Goal: Transaction & Acquisition: Purchase product/service

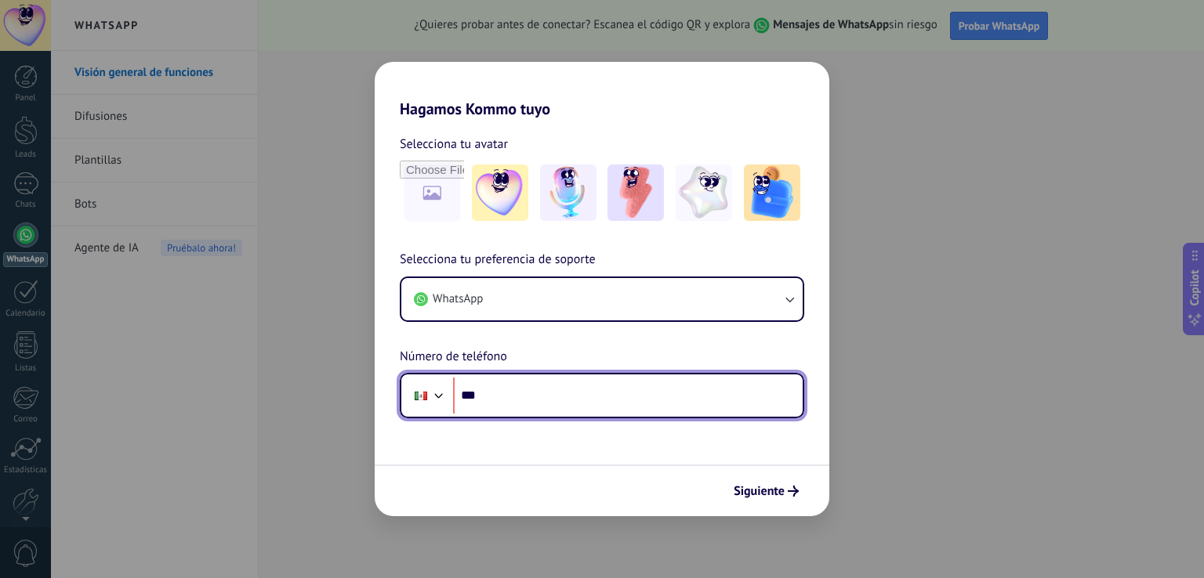
paste input "**********"
type input "**********"
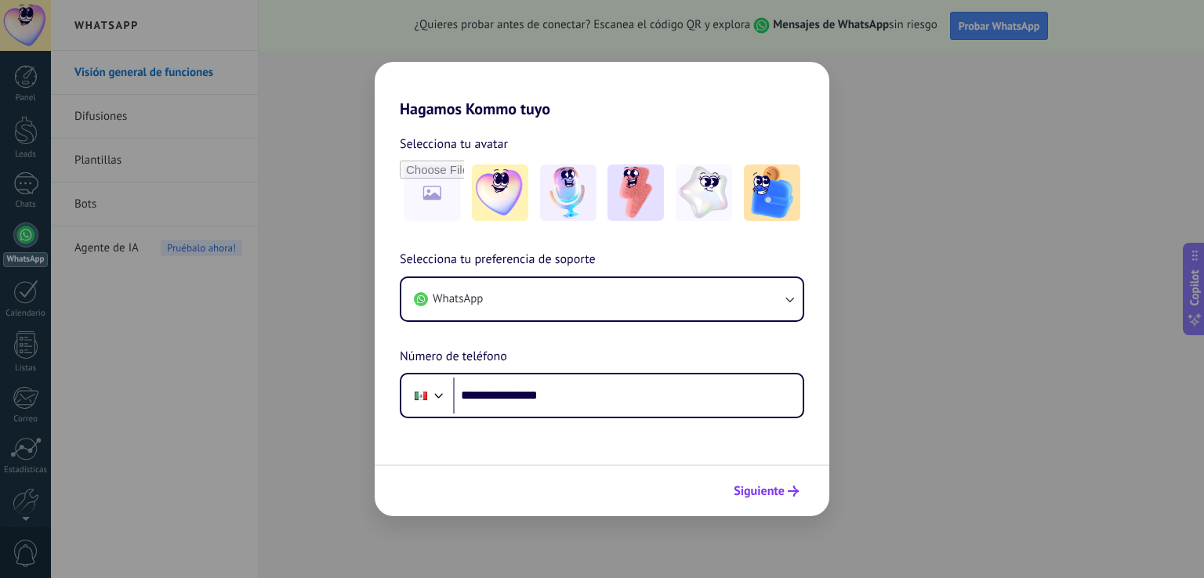
click at [772, 491] on span "Siguiente" at bounding box center [758, 491] width 51 height 11
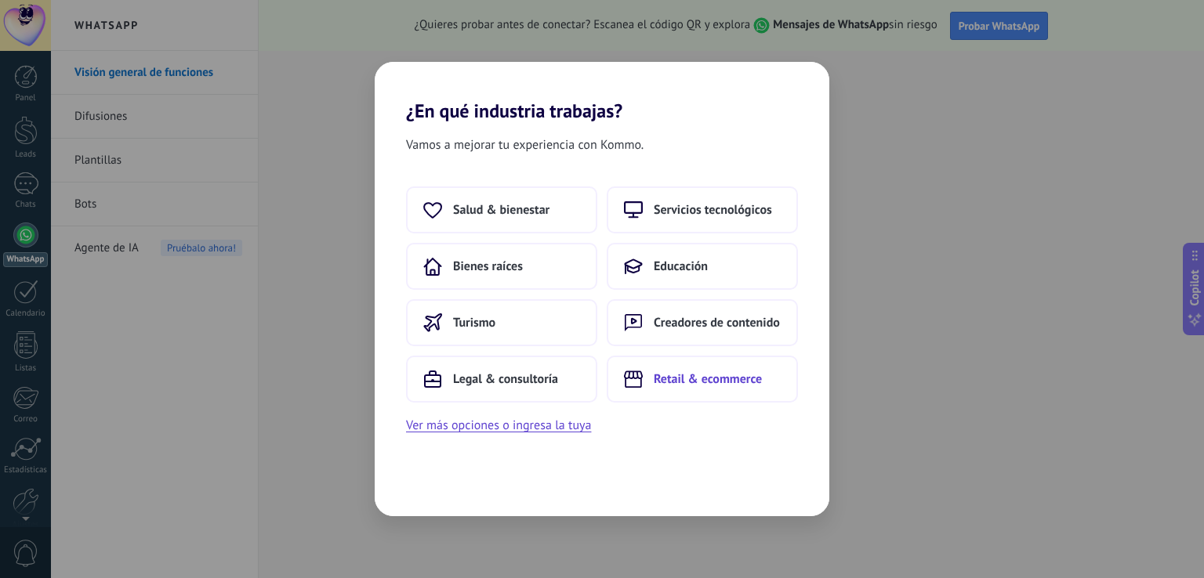
click at [671, 379] on span "Retail & ecommerce" at bounding box center [708, 379] width 108 height 16
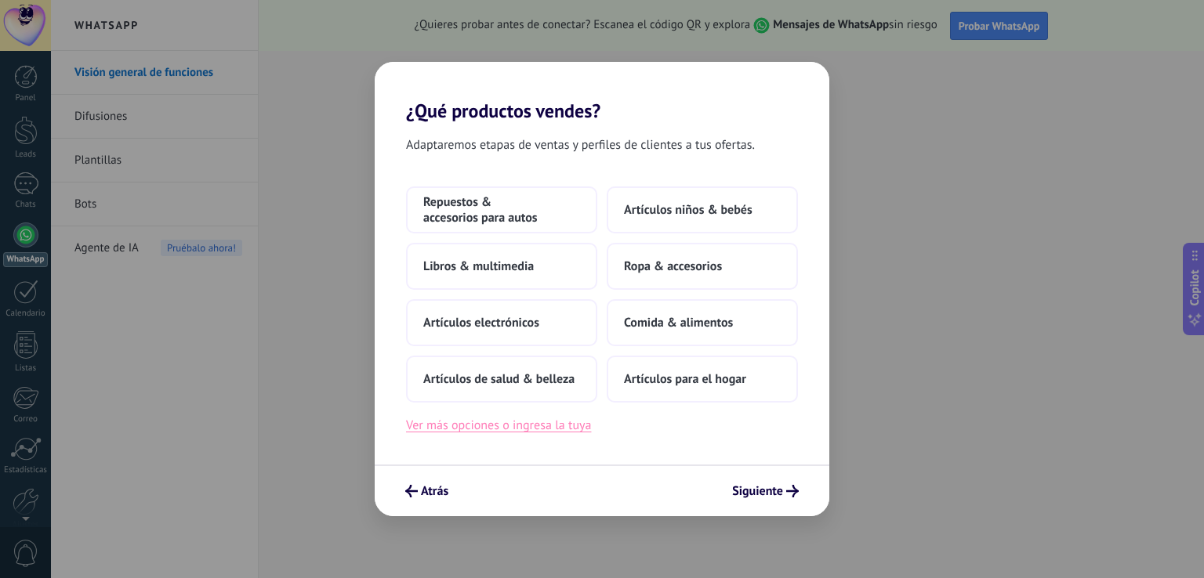
click at [545, 421] on button "Ver más opciones o ingresa la tuya" at bounding box center [498, 425] width 185 height 20
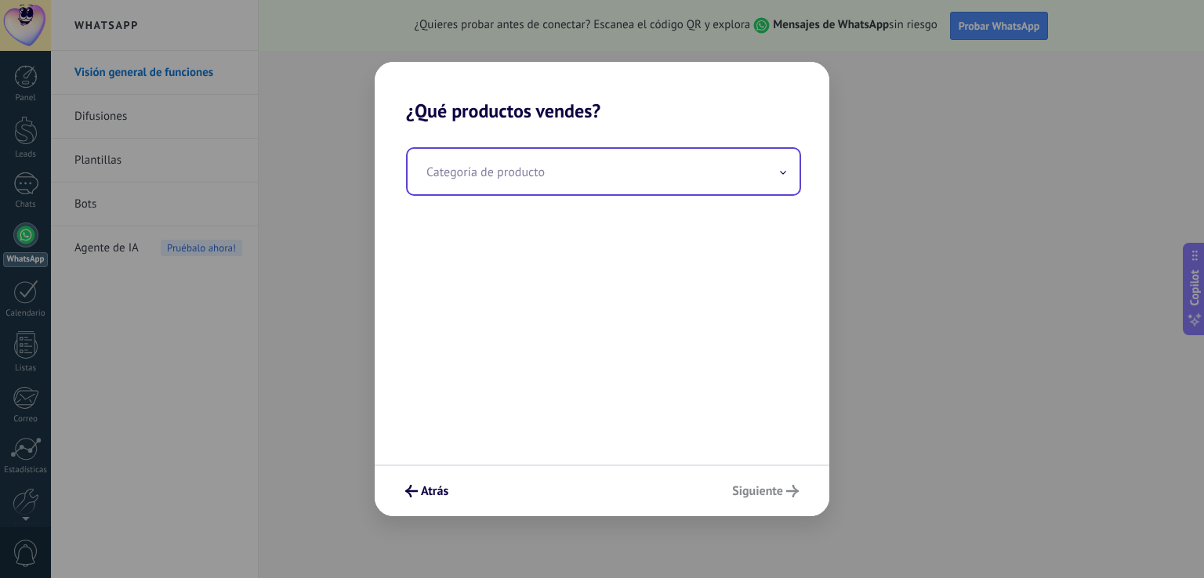
click at [503, 181] on input "text" at bounding box center [603, 171] width 392 height 45
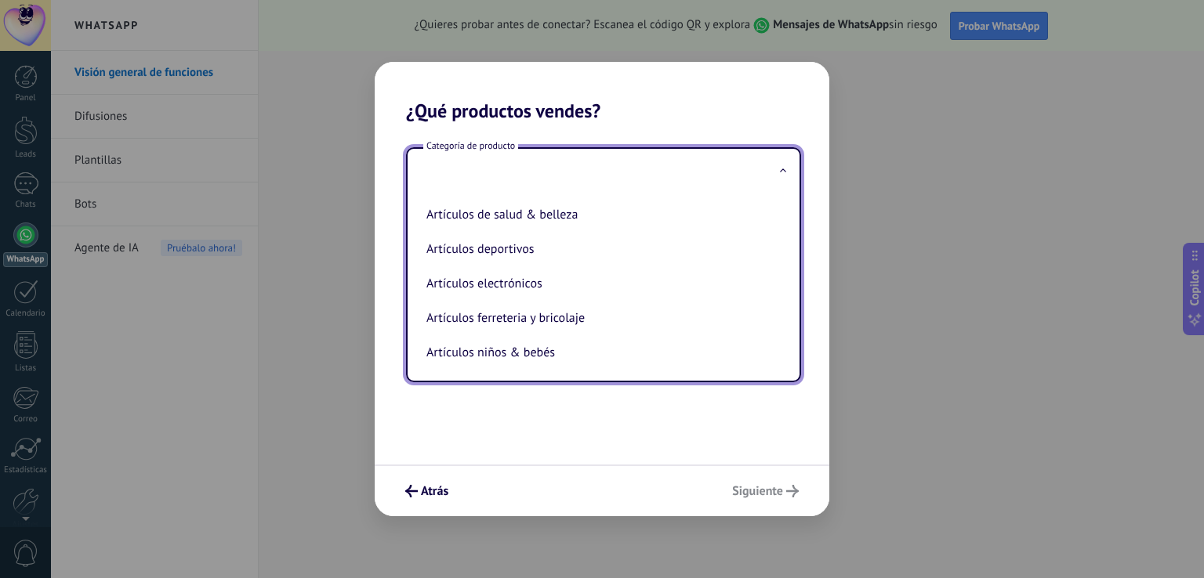
click at [503, 181] on input "text" at bounding box center [603, 171] width 392 height 45
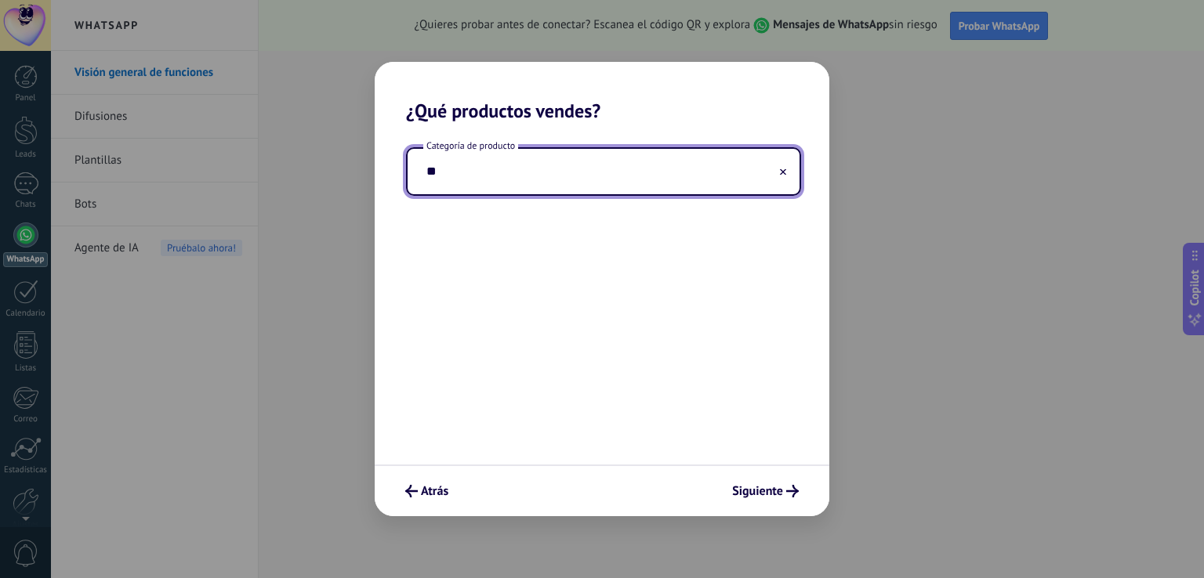
type input "*"
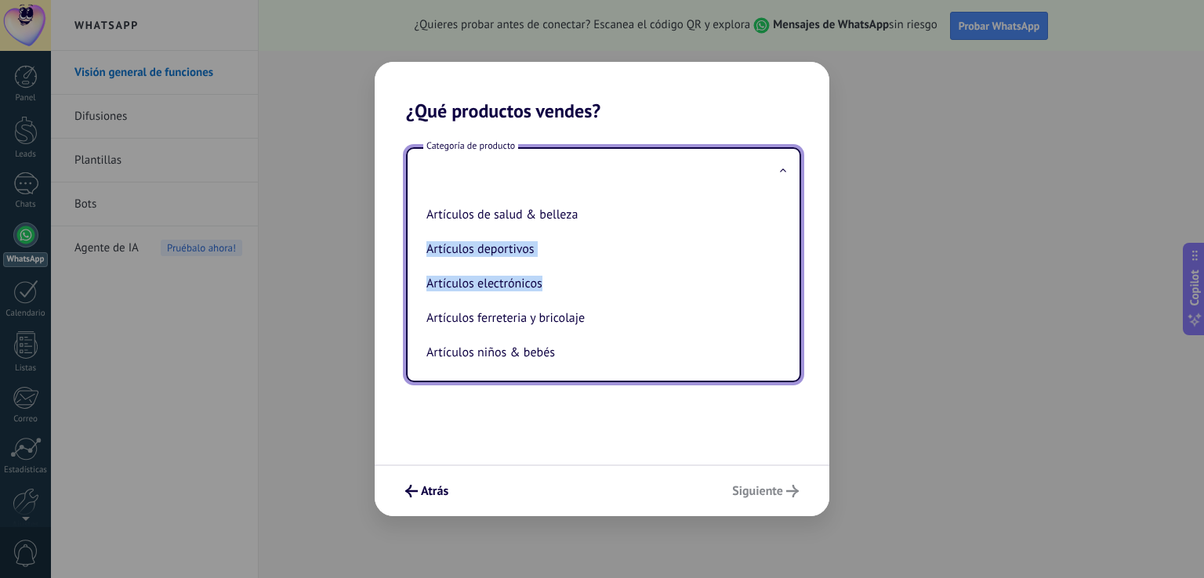
drag, startPoint x: 782, startPoint y: 245, endPoint x: 780, endPoint y: 298, distance: 52.5
click at [780, 298] on ul "Artículos de salud & belleza Artículos deportivos Artículos electrónicos Artícu…" at bounding box center [596, 287] width 379 height 186
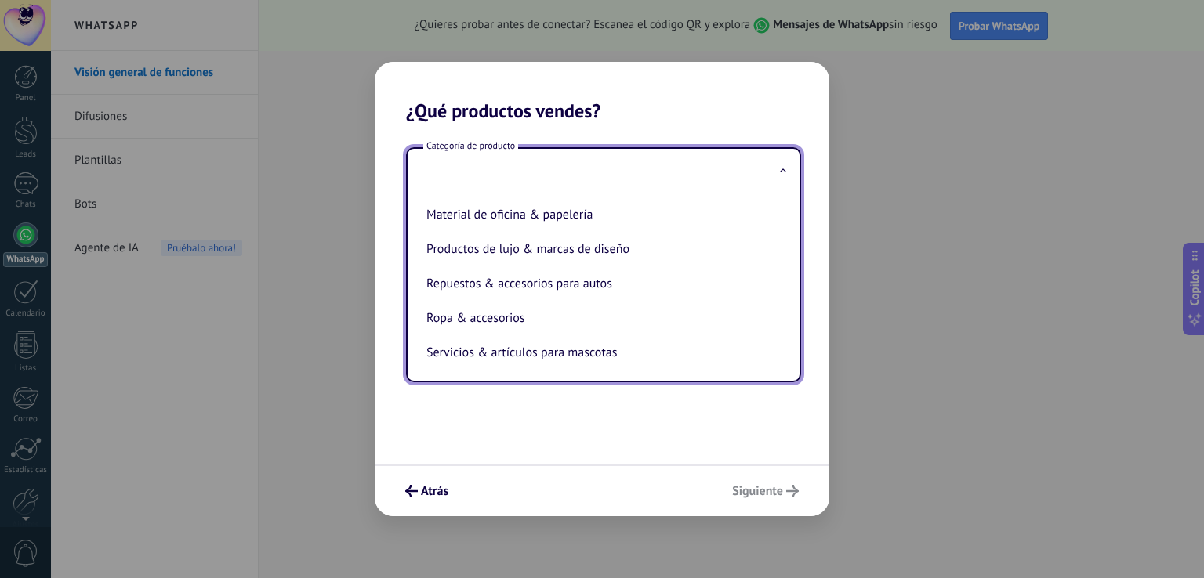
scroll to position [355, 0]
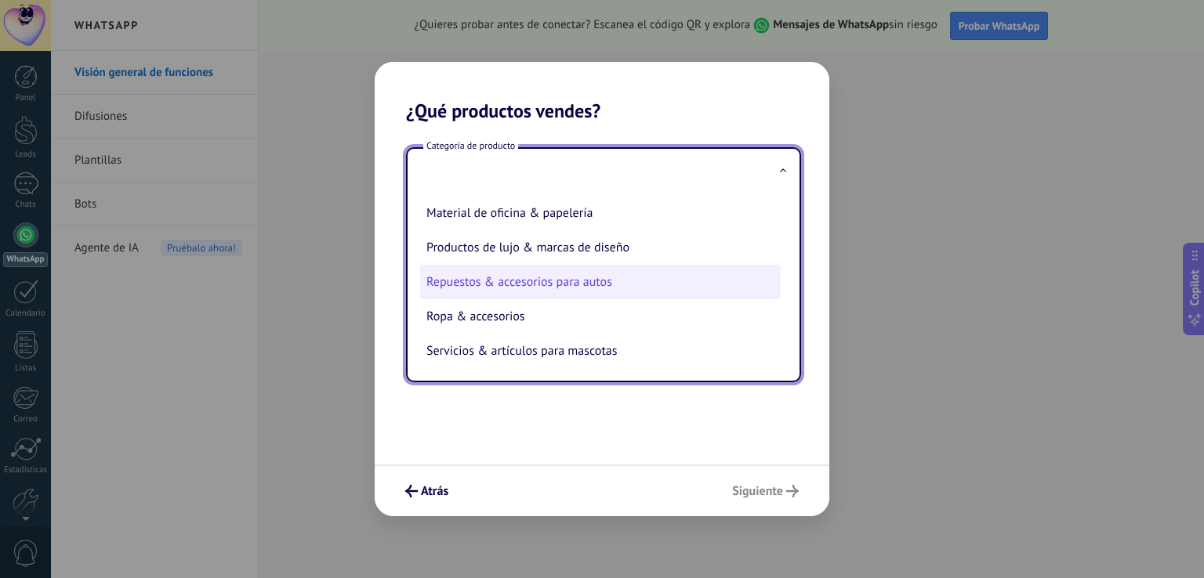
click at [523, 279] on li "Repuestos & accesorios para autos" at bounding box center [600, 282] width 360 height 34
type input "**********"
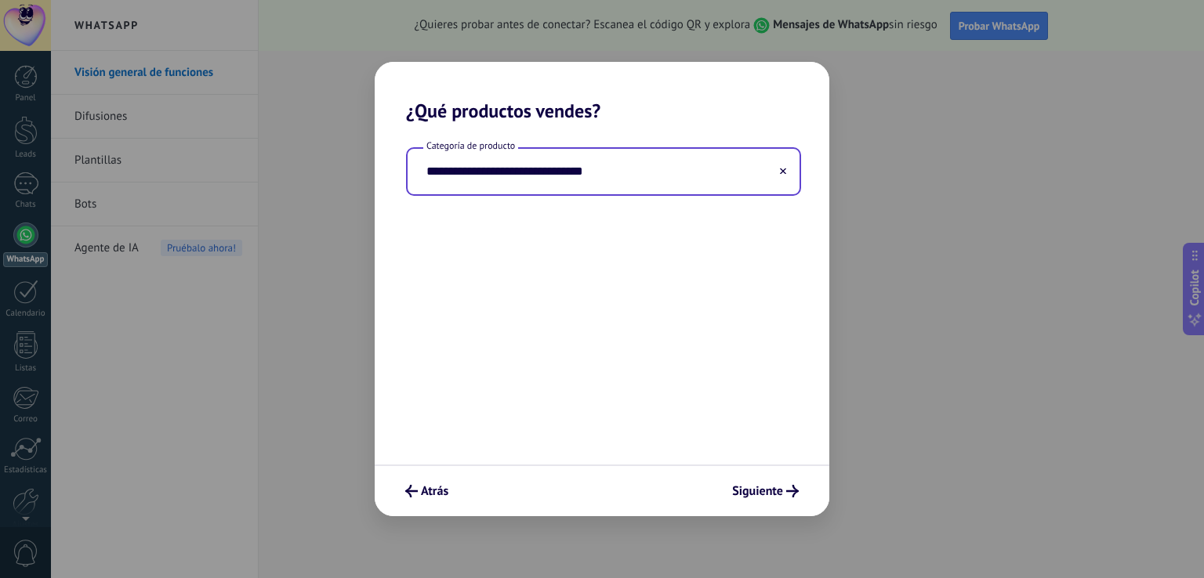
click at [744, 186] on input "**********" at bounding box center [603, 171] width 392 height 45
click at [760, 163] on input "**********" at bounding box center [603, 171] width 392 height 45
click at [787, 183] on input "**********" at bounding box center [603, 171] width 392 height 45
click at [784, 170] on use at bounding box center [783, 171] width 6 height 6
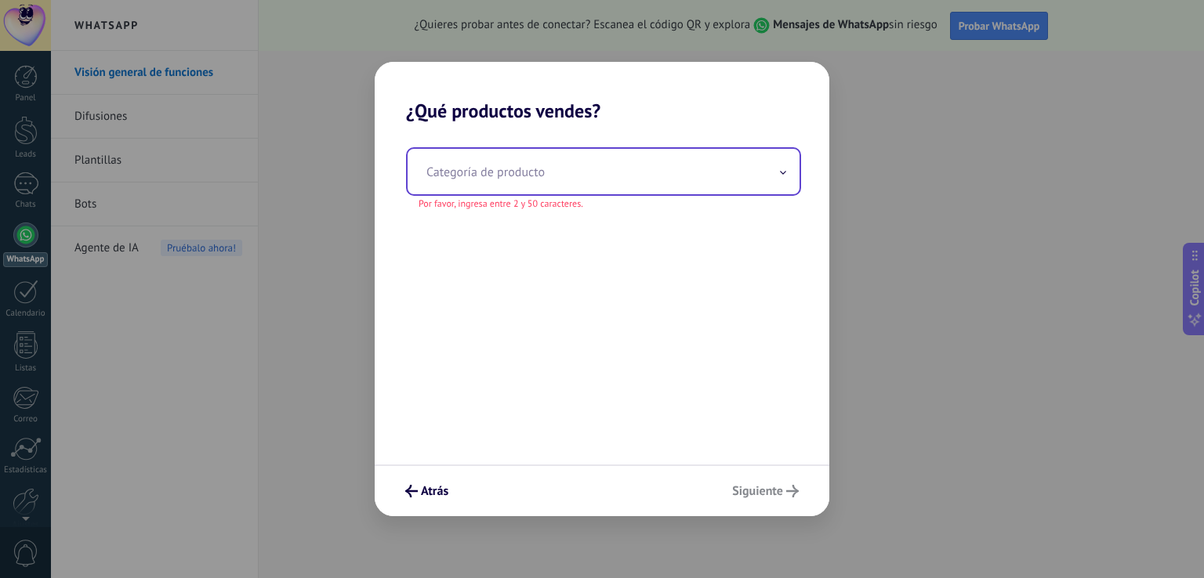
click at [715, 168] on input "text" at bounding box center [603, 171] width 392 height 45
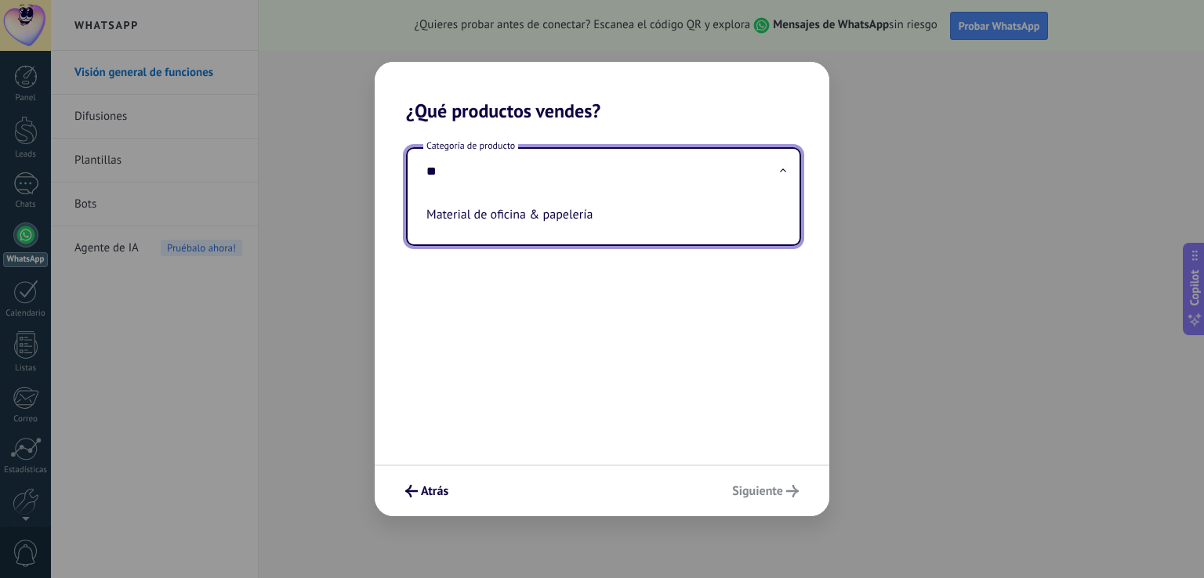
type input "*"
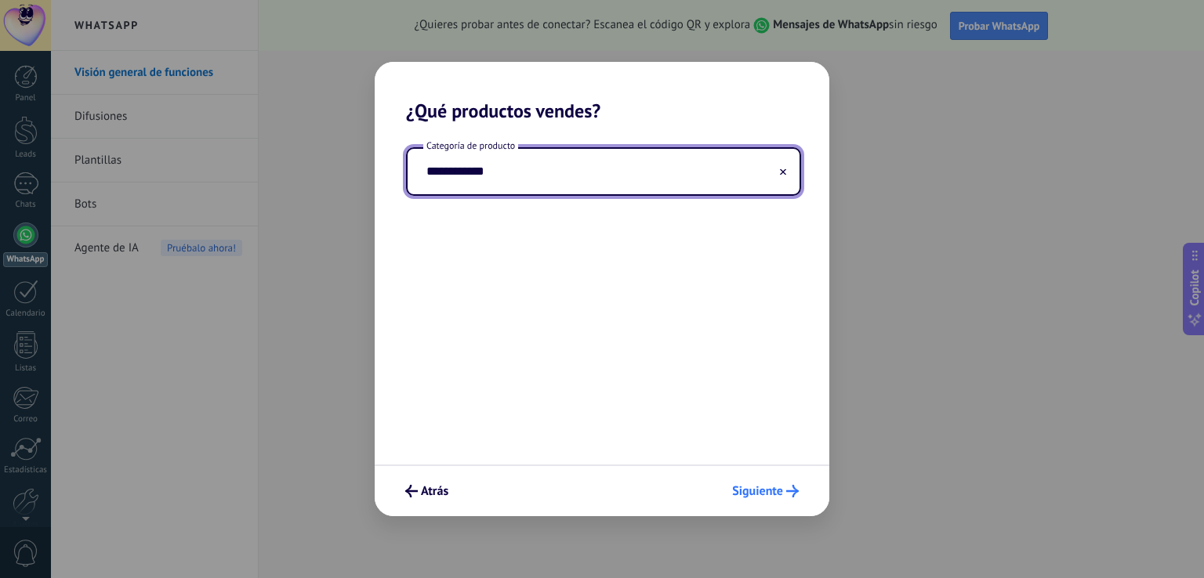
type input "**********"
click at [798, 495] on button "Siguiente" at bounding box center [765, 491] width 81 height 27
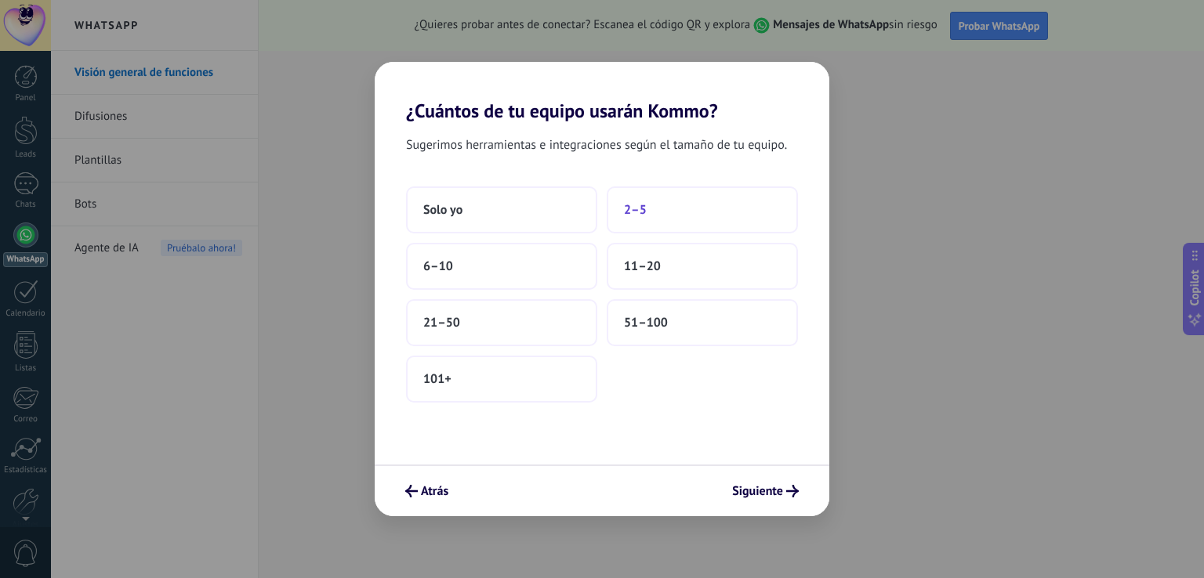
click at [655, 211] on button "2–5" at bounding box center [702, 209] width 191 height 47
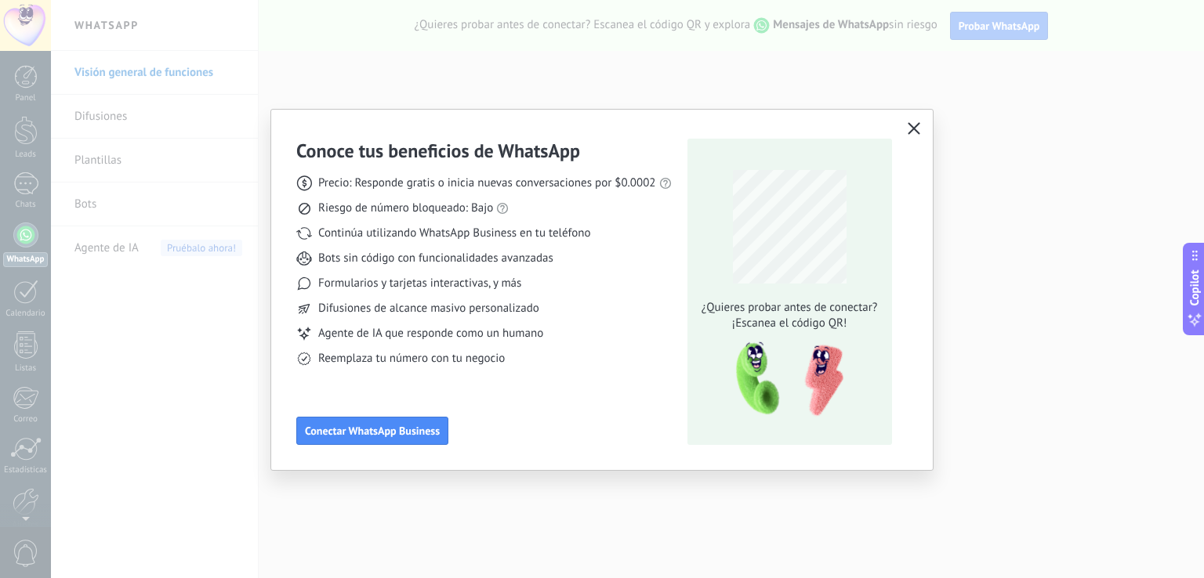
click at [912, 123] on icon "button" at bounding box center [913, 128] width 13 height 13
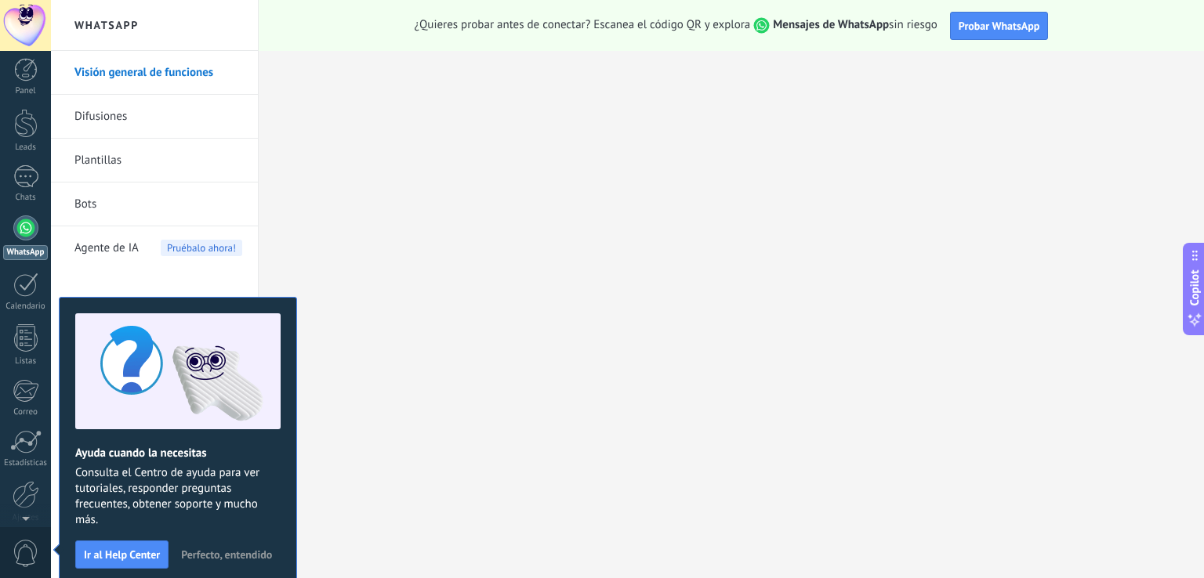
scroll to position [0, 0]
click at [245, 555] on span "Perfecto, entendido" at bounding box center [226, 554] width 91 height 11
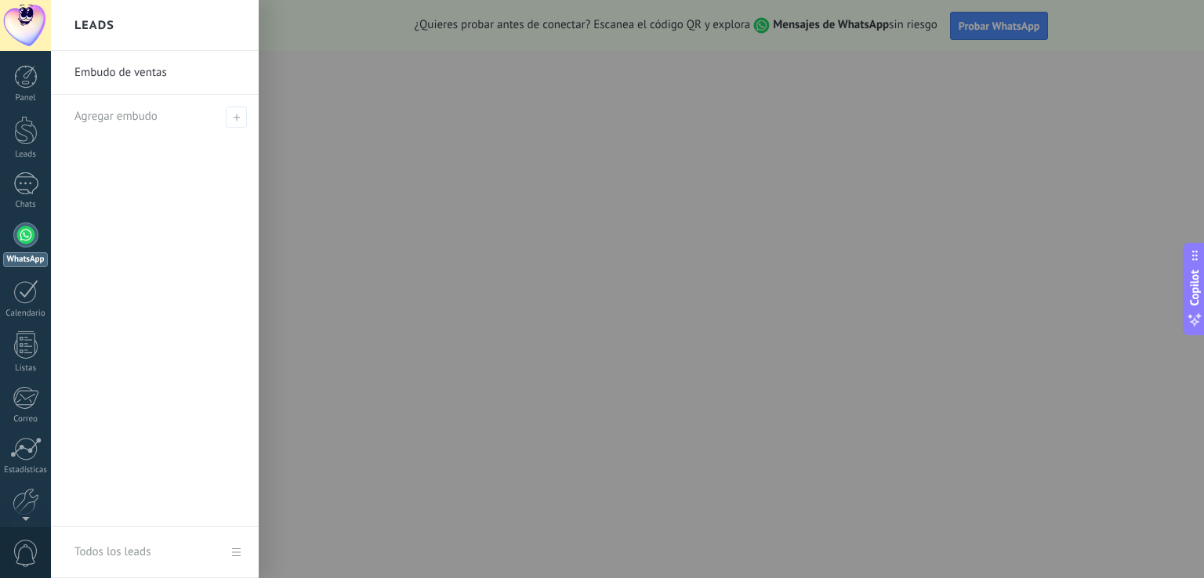
click at [987, 343] on div at bounding box center [653, 289] width 1204 height 578
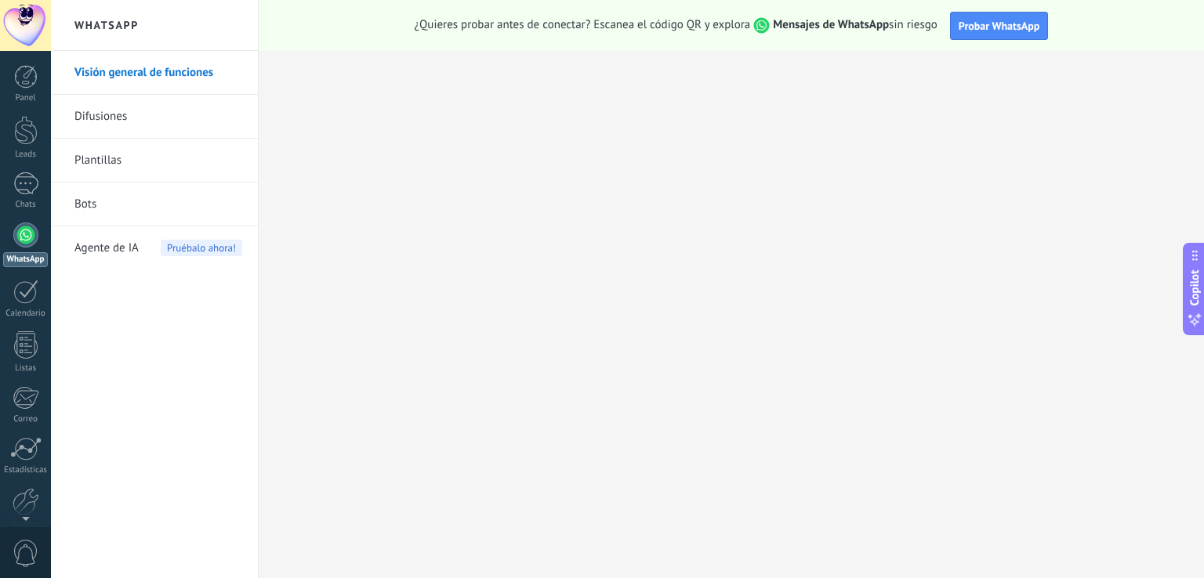
click at [26, 29] on div at bounding box center [25, 25] width 51 height 51
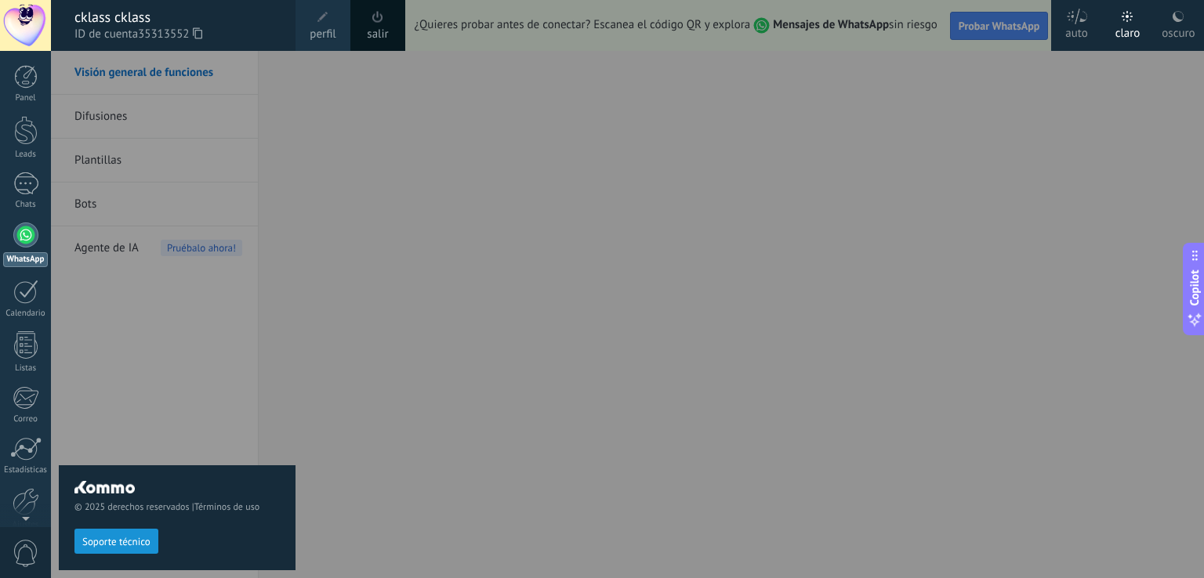
click at [1075, 31] on div "auto" at bounding box center [1076, 30] width 23 height 41
click at [1120, 32] on div "claro" at bounding box center [1127, 30] width 25 height 41
click at [63, 346] on div "© 2025 derechos reservados | Términos de uso Soporte técnico" at bounding box center [177, 314] width 237 height 527
click at [190, 440] on div "© 2025 derechos reservados | Términos de uso Soporte técnico" at bounding box center [177, 314] width 237 height 527
click at [129, 546] on span "Soporte técnico" at bounding box center [116, 542] width 68 height 11
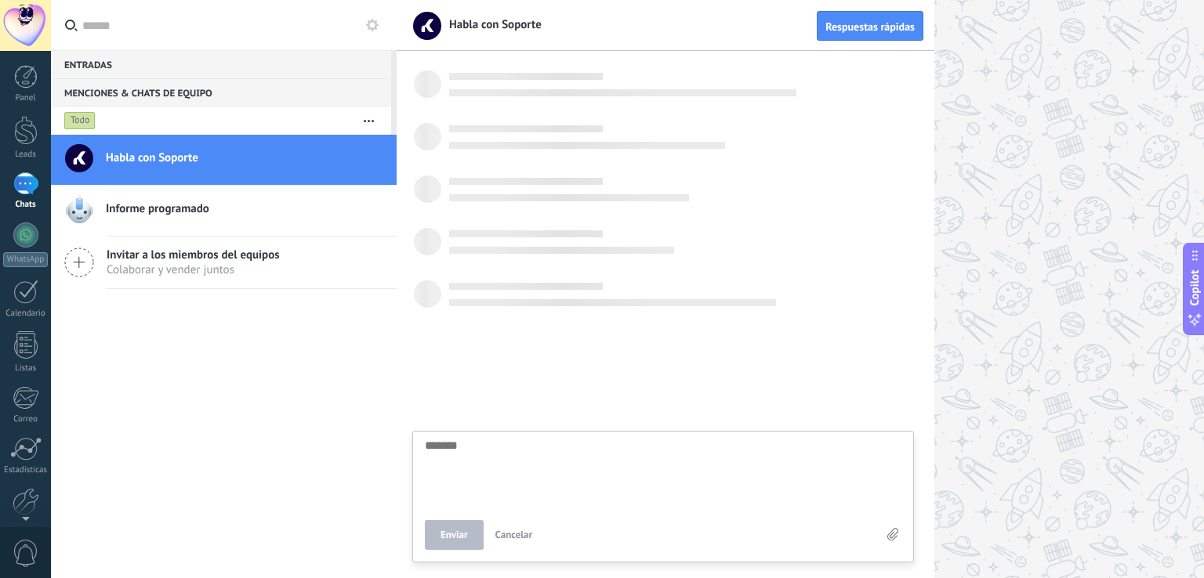
scroll to position [15, 0]
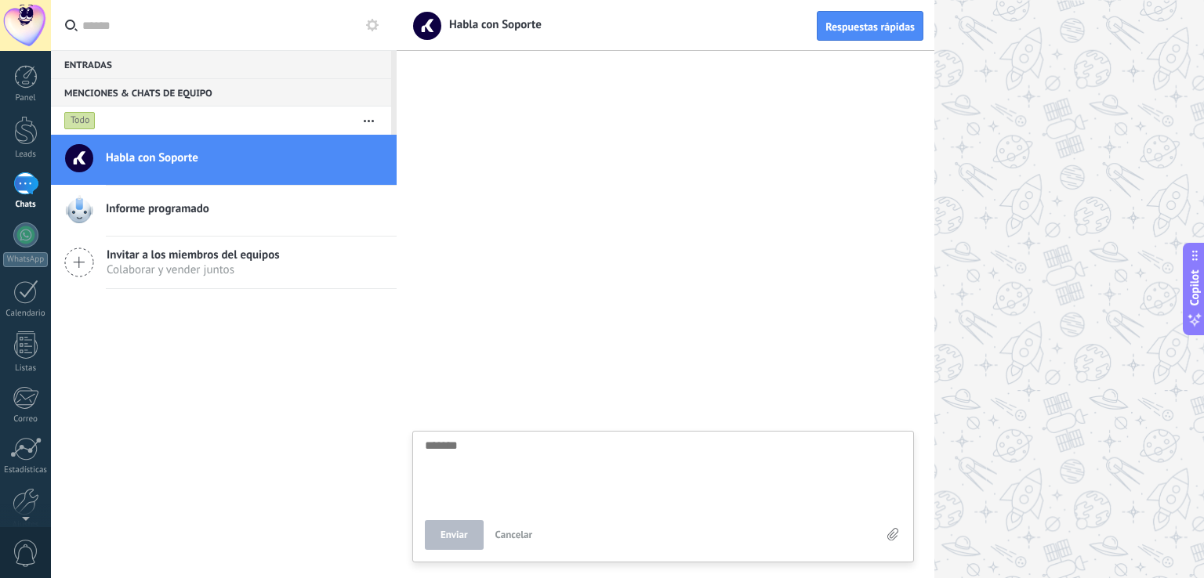
click at [506, 458] on textarea at bounding box center [663, 472] width 476 height 64
click at [25, 429] on div at bounding box center [26, 429] width 27 height 27
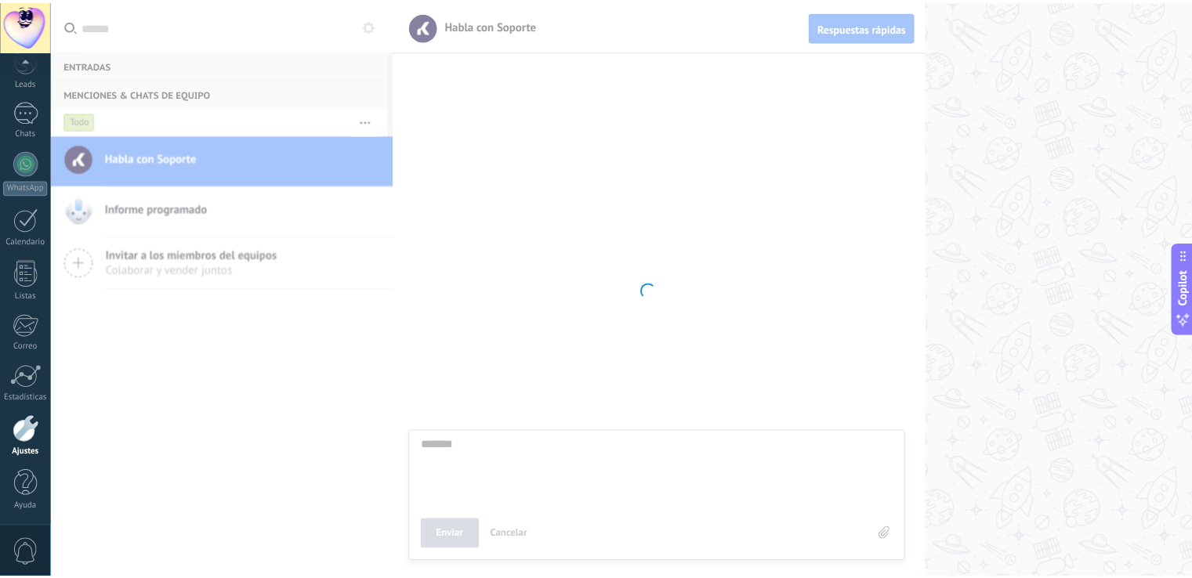
scroll to position [73, 0]
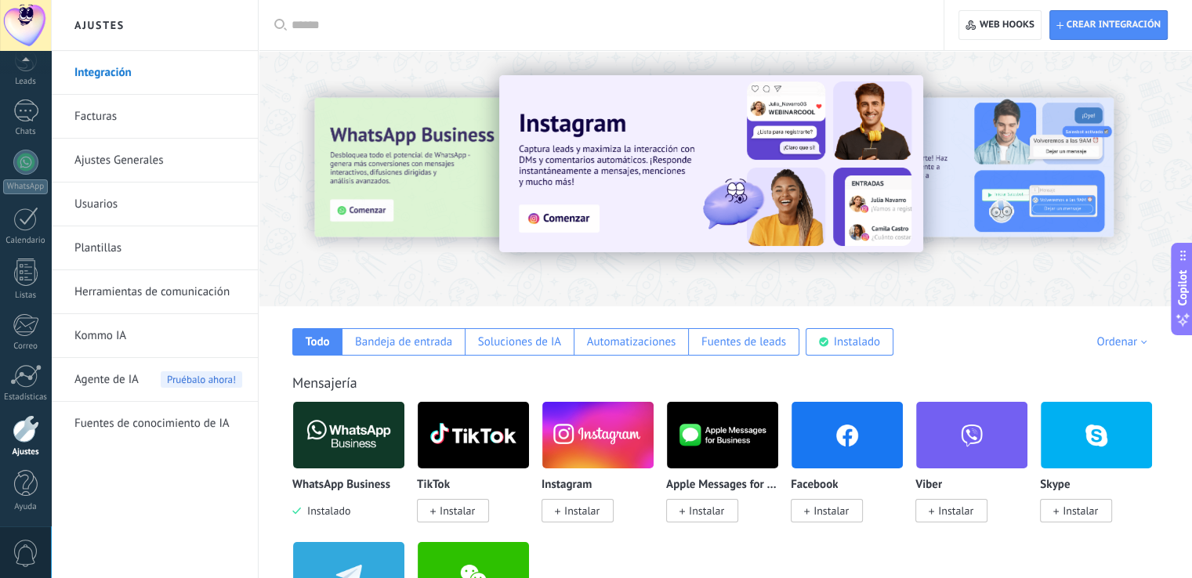
click at [373, 19] on input "text" at bounding box center [607, 25] width 630 height 16
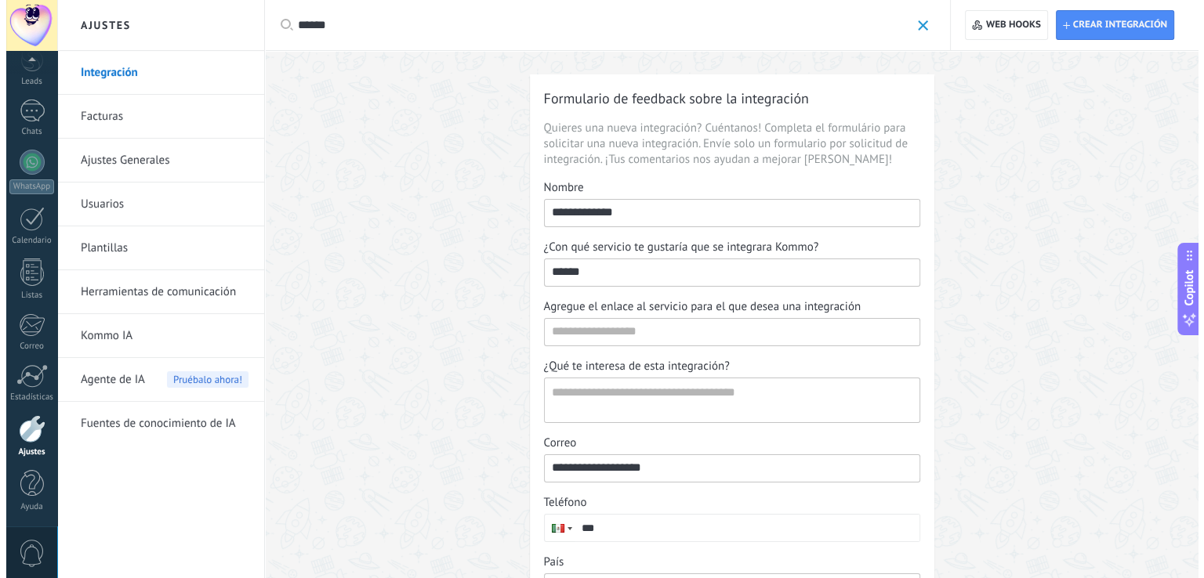
scroll to position [171, 0]
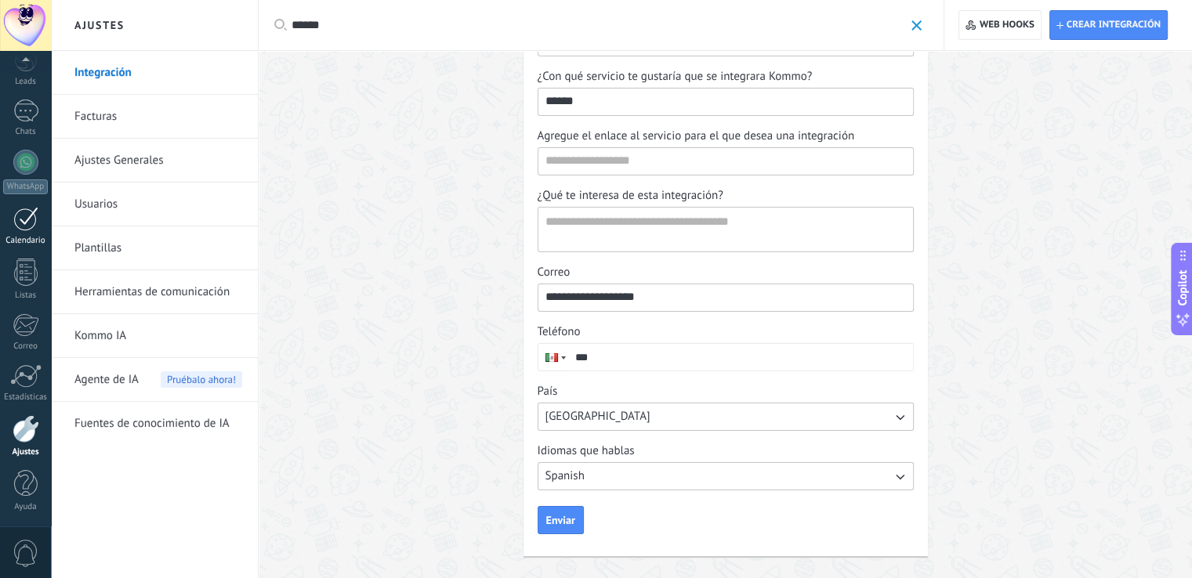
type input "******"
click at [31, 230] on div at bounding box center [25, 219] width 25 height 24
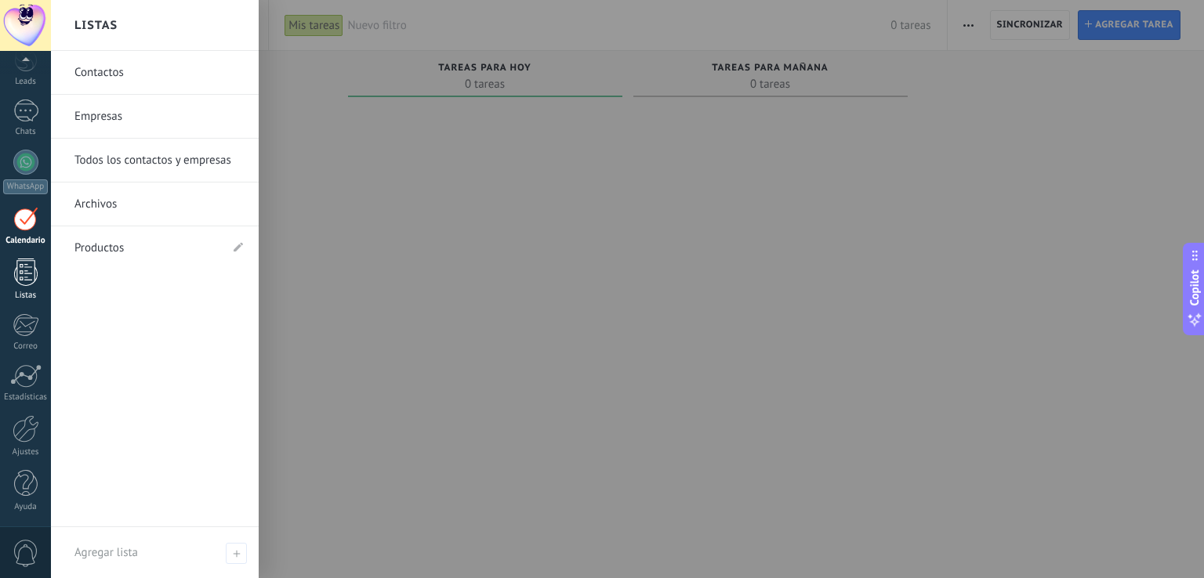
click at [31, 286] on link "Listas" at bounding box center [25, 280] width 51 height 42
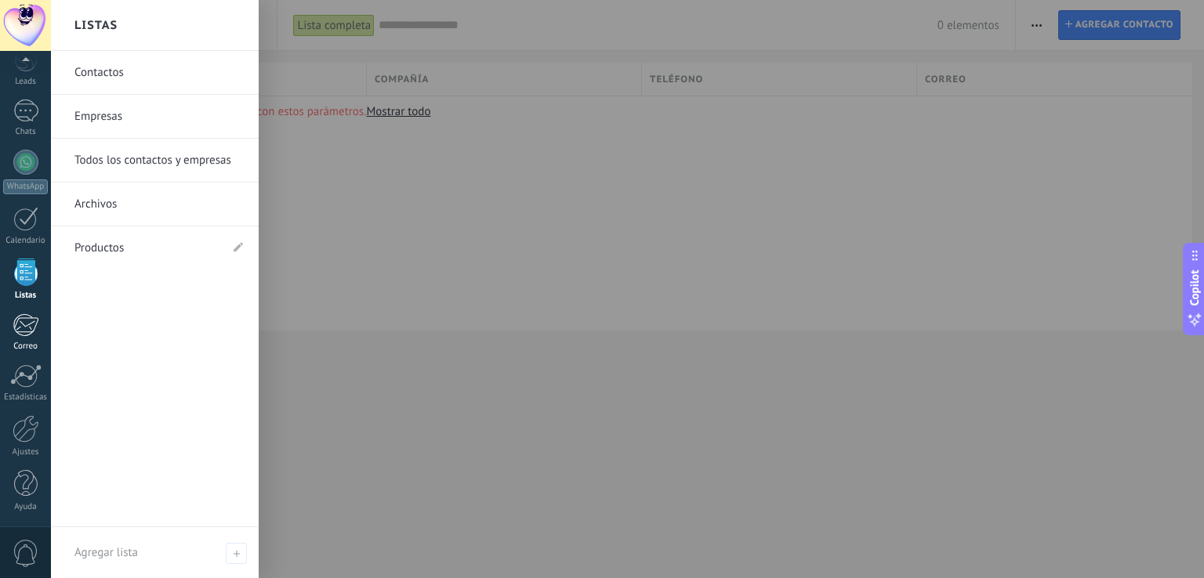
click at [28, 320] on div at bounding box center [26, 325] width 26 height 24
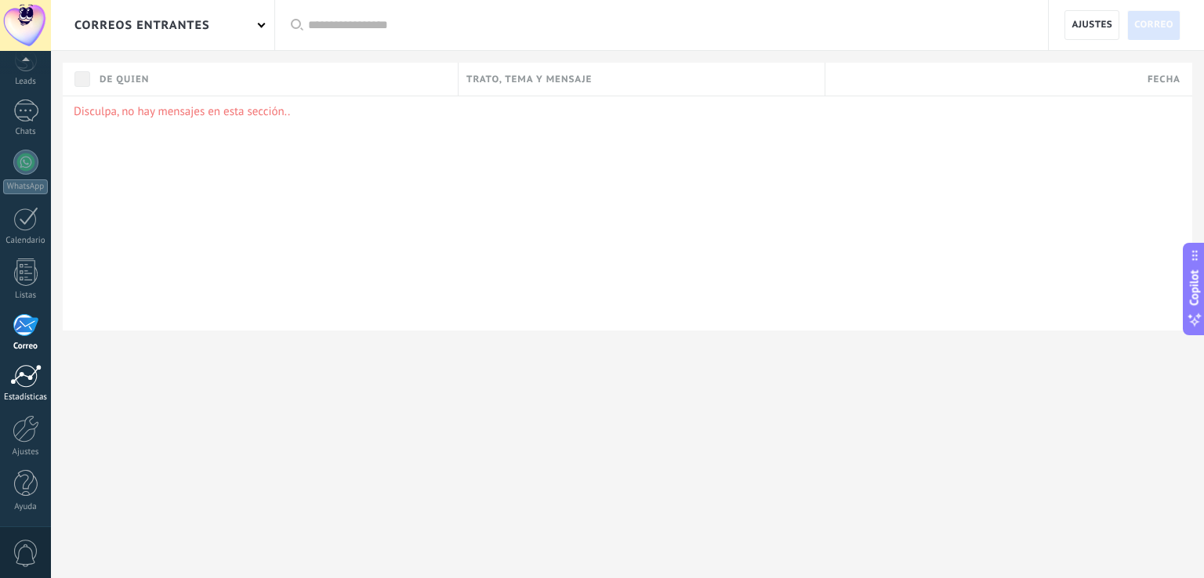
click at [24, 380] on div at bounding box center [25, 376] width 31 height 24
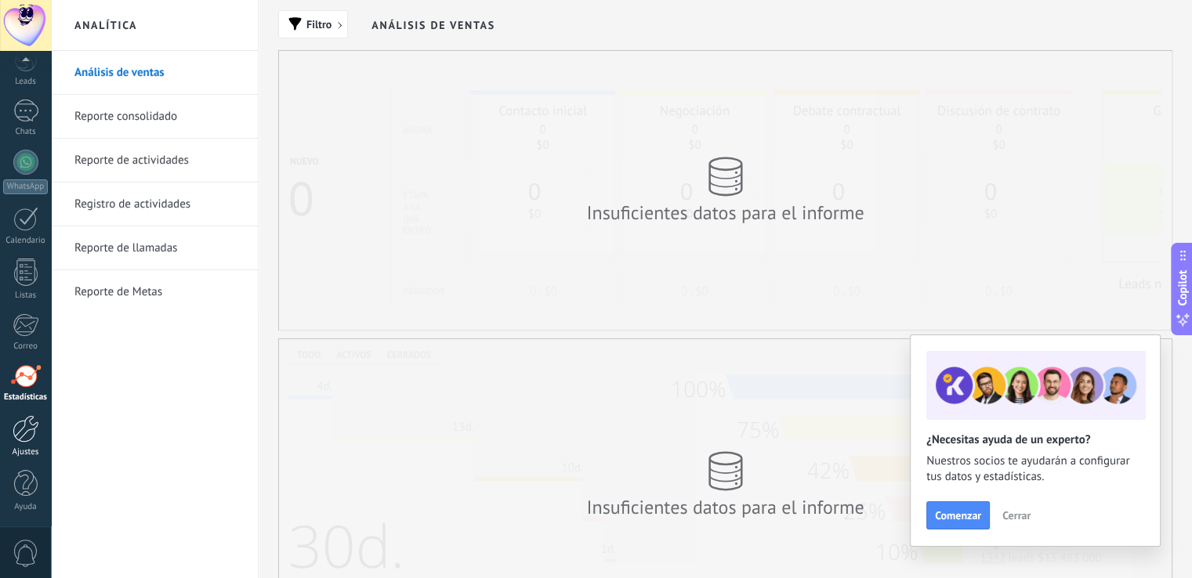
click at [27, 449] on div "Ajustes" at bounding box center [25, 452] width 45 height 10
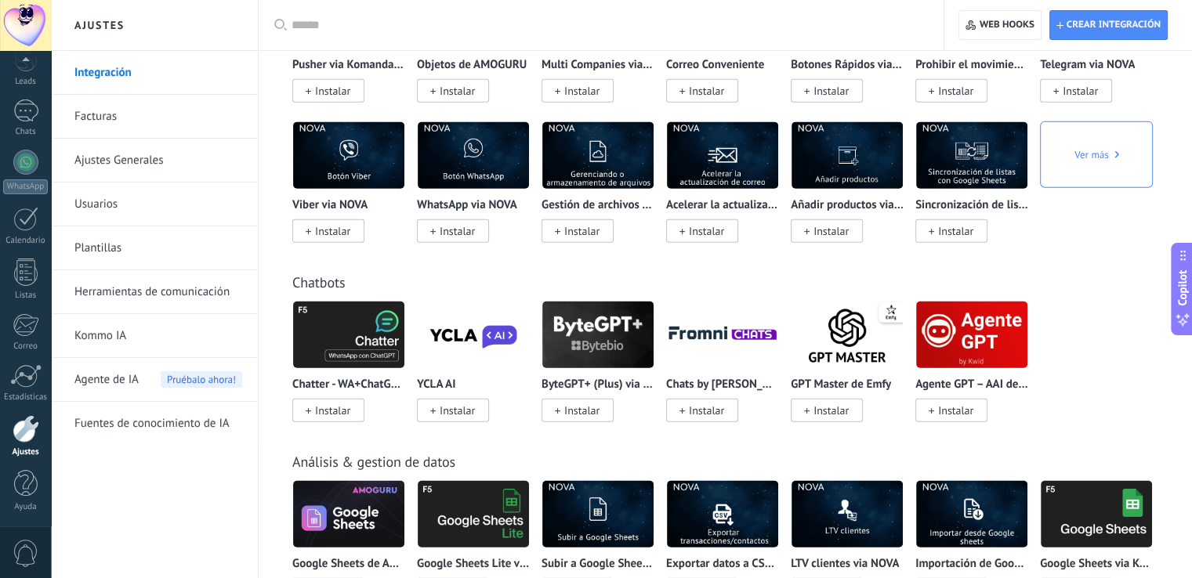
scroll to position [3846, 0]
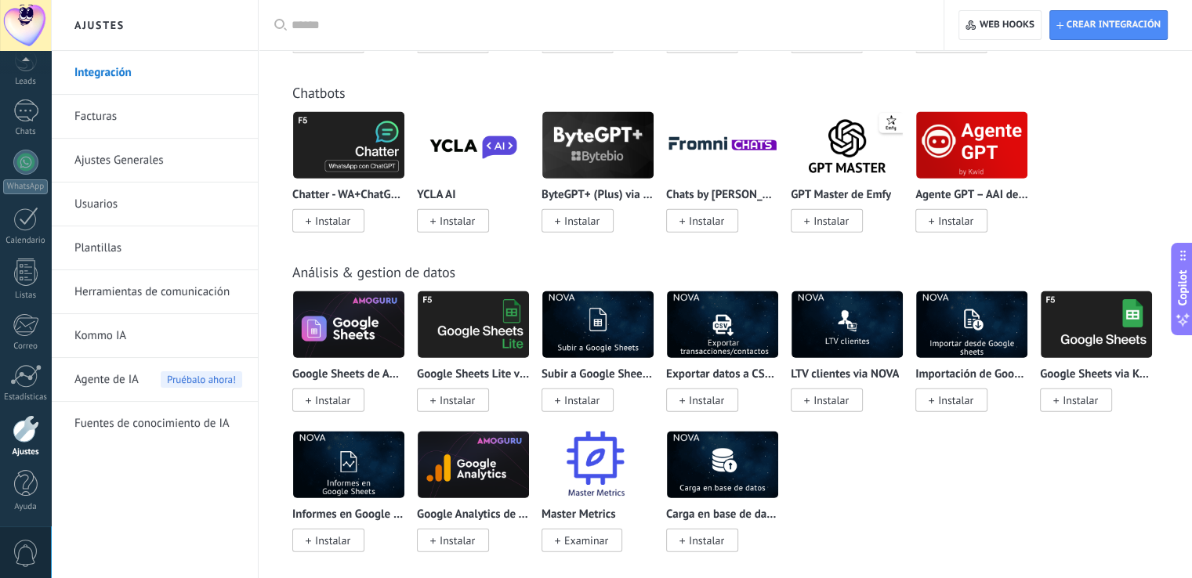
click at [107, 103] on link "Facturas" at bounding box center [158, 117] width 168 height 44
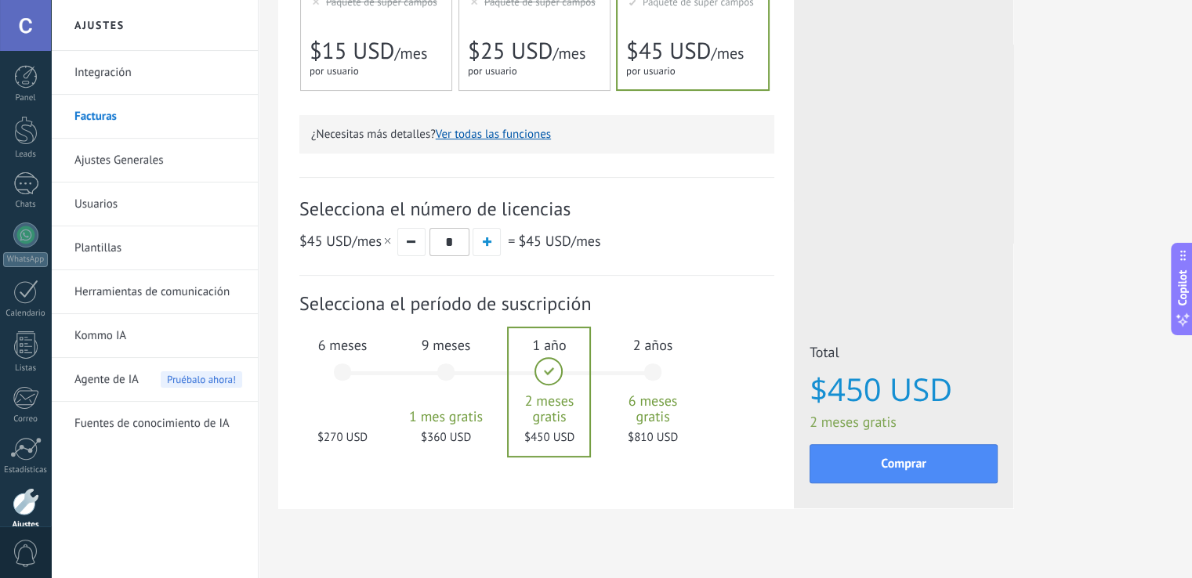
scroll to position [426, 0]
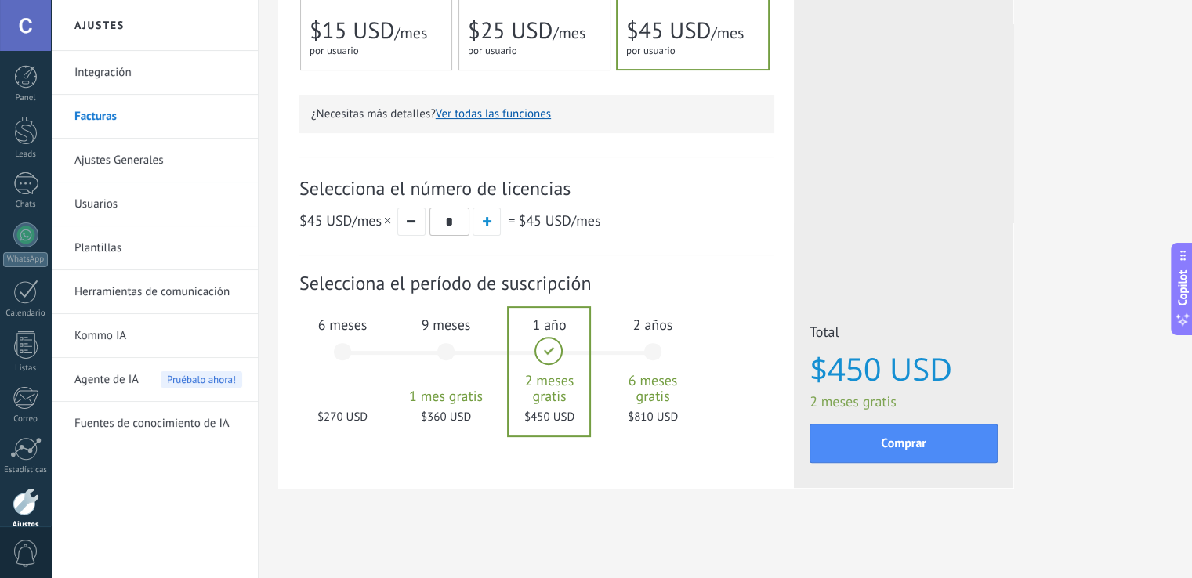
click at [444, 349] on div "9 meses 1 mes gratis $360 USD" at bounding box center [446, 359] width 85 height 110
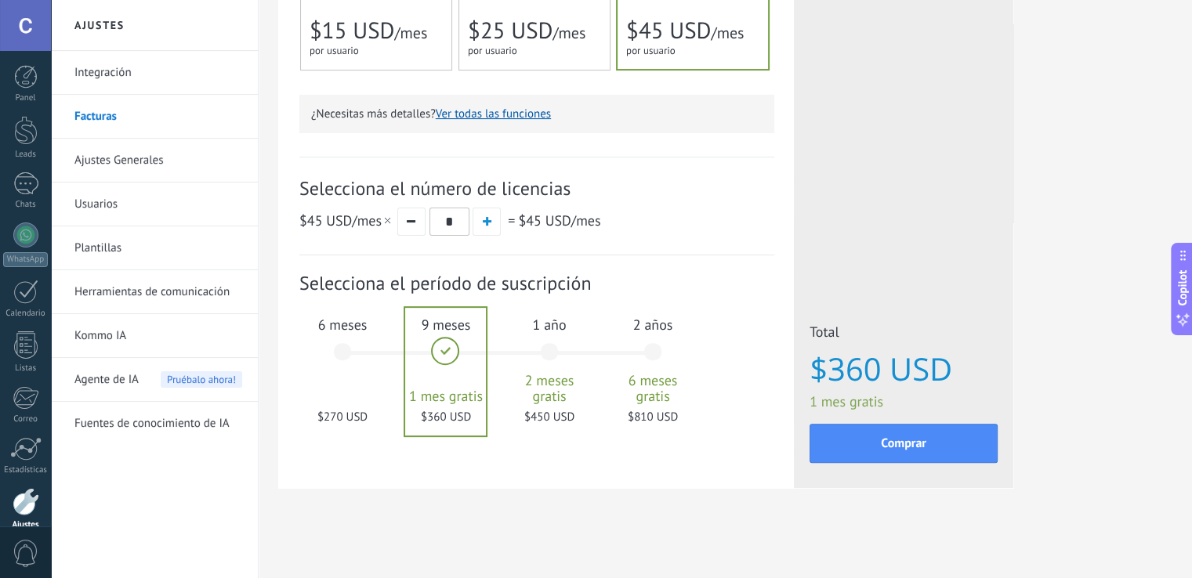
click at [351, 348] on div "6 meses $270 USD" at bounding box center [342, 359] width 85 height 110
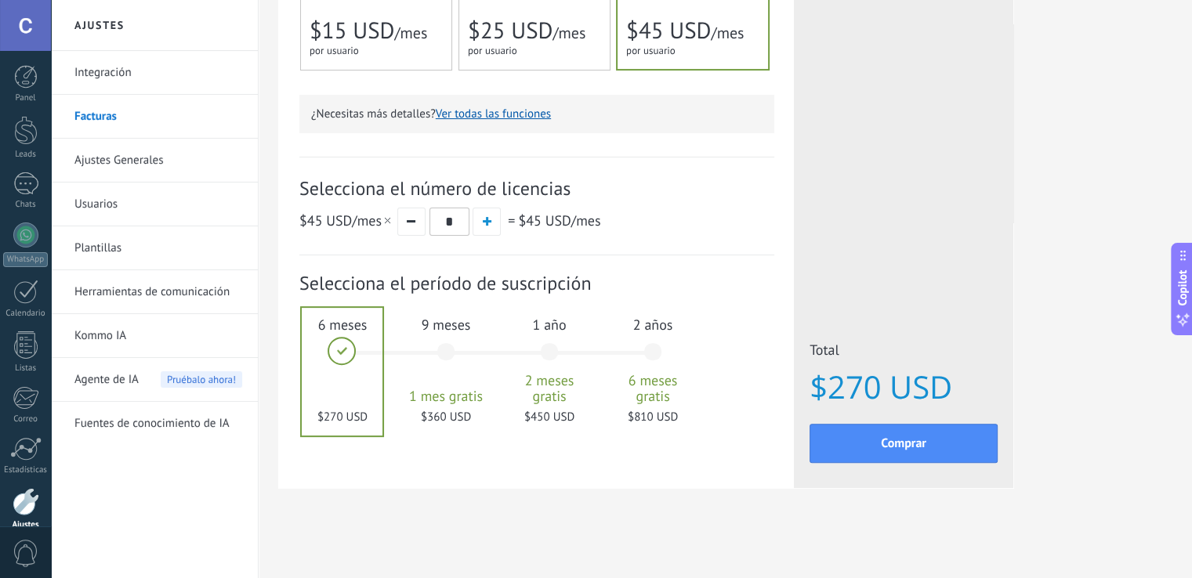
click at [445, 352] on div "9 meses 1 mes gratis $360 USD" at bounding box center [446, 359] width 85 height 110
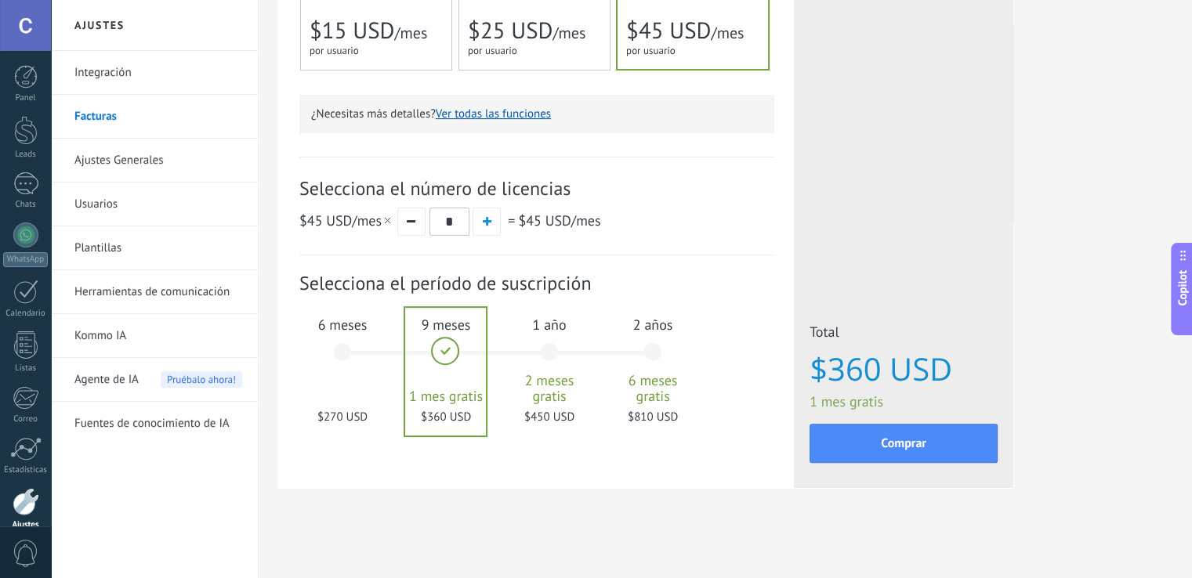
click at [545, 357] on div "1 año 2 meses gratis $450 USD" at bounding box center [549, 359] width 85 height 110
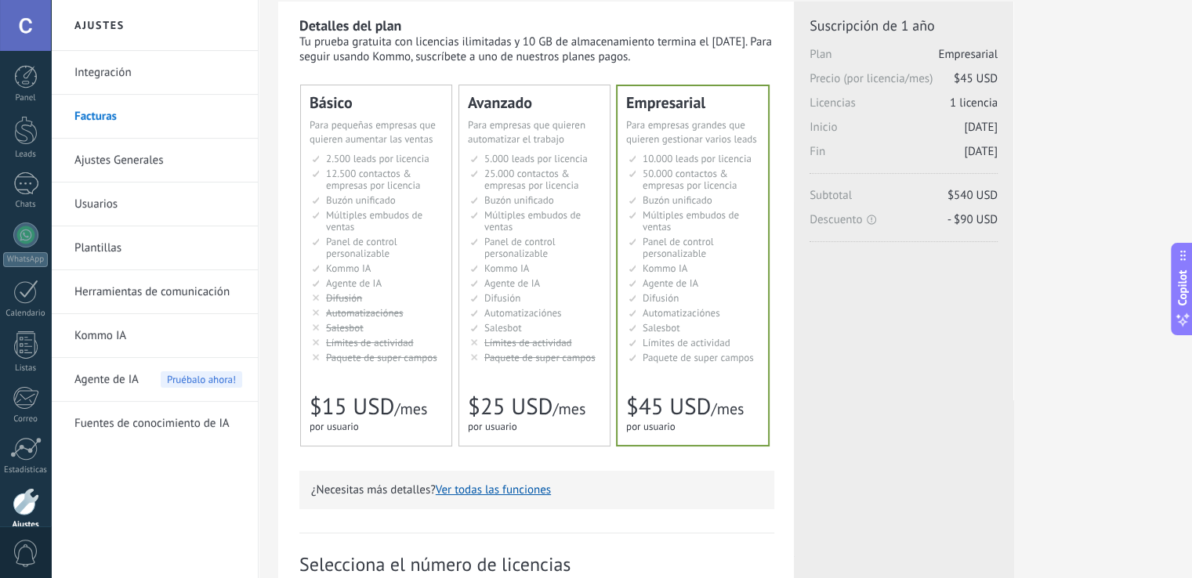
scroll to position [53, 0]
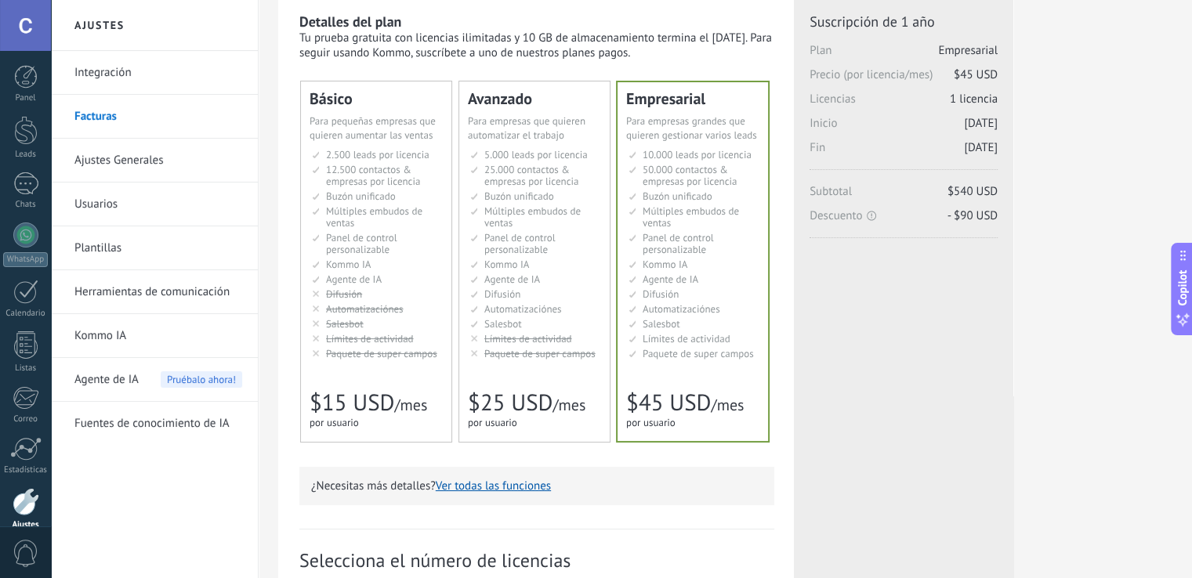
click at [375, 378] on div "Básico Для увеличения продаж в малом бизнесе For small businesses that want to …" at bounding box center [376, 261] width 150 height 360
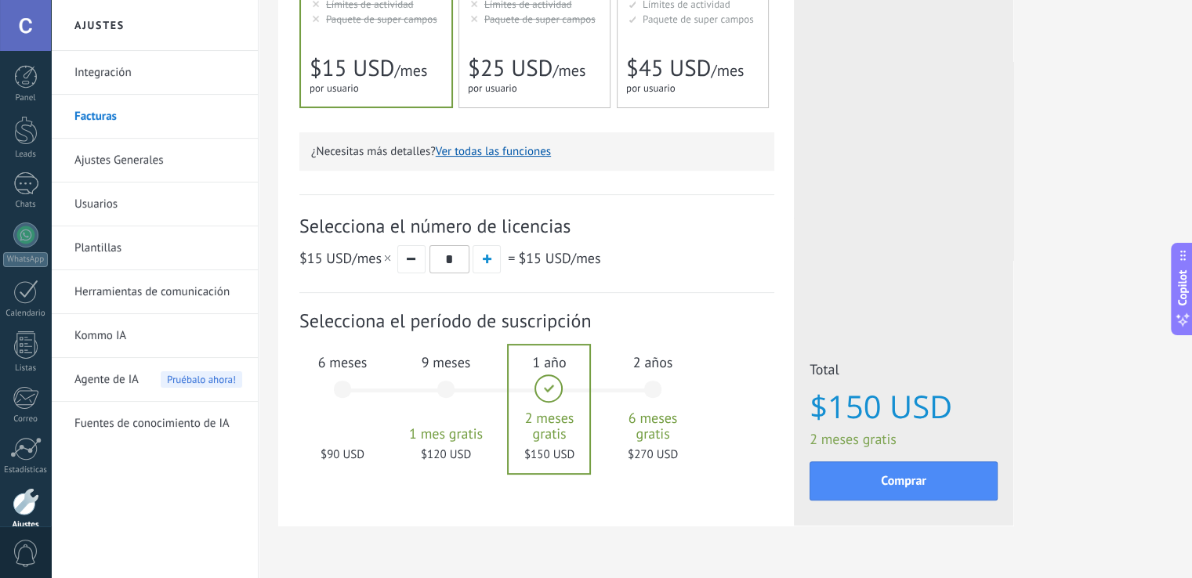
scroll to position [426, 0]
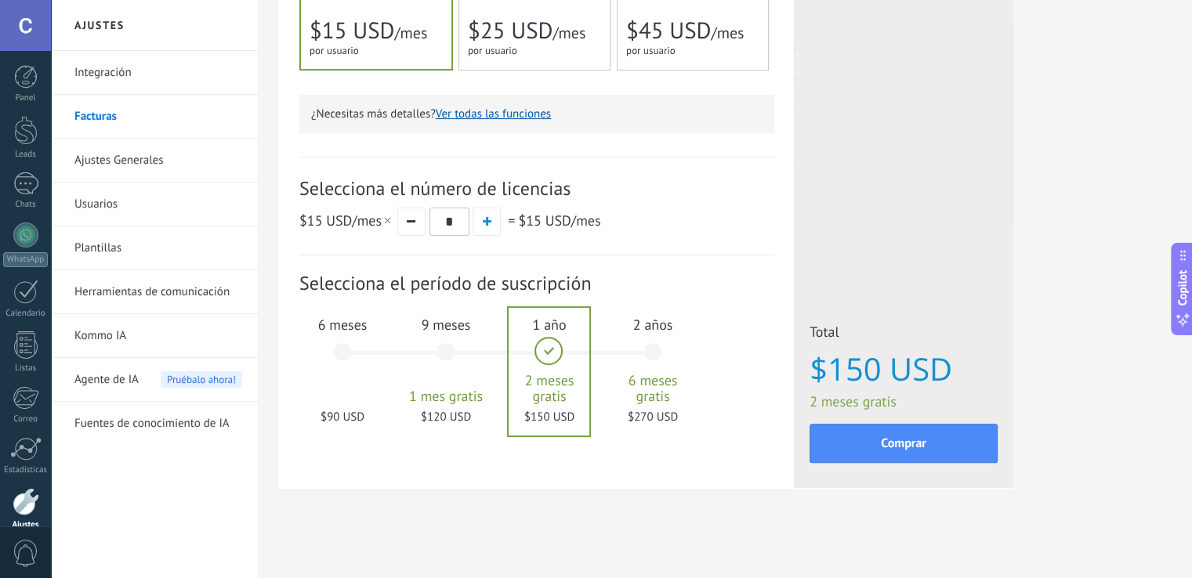
click at [561, 371] on div at bounding box center [549, 372] width 81 height 128
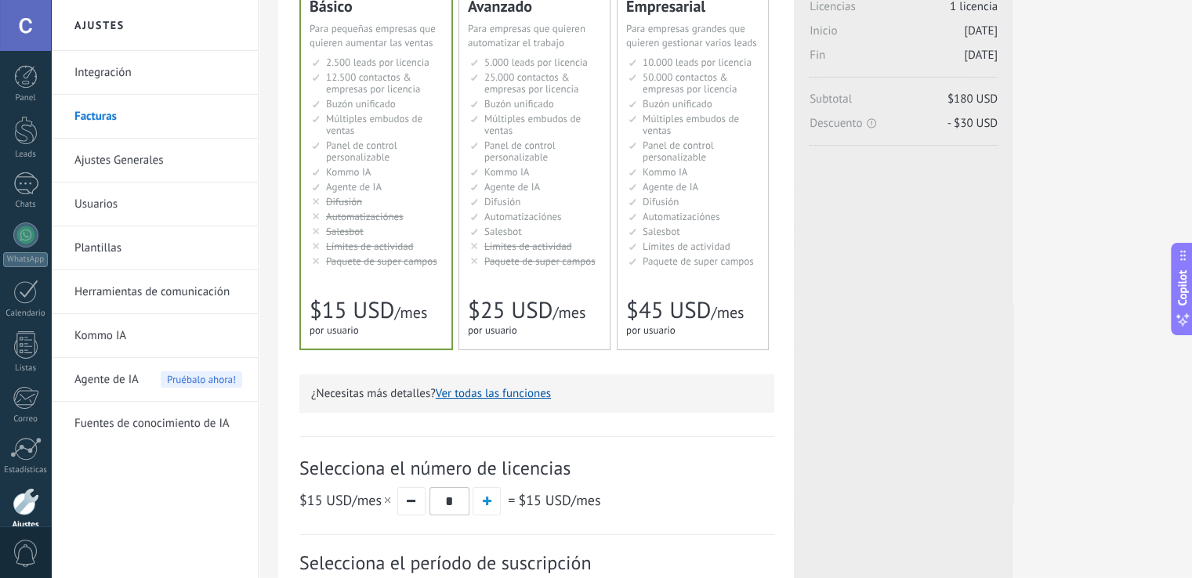
scroll to position [132, 0]
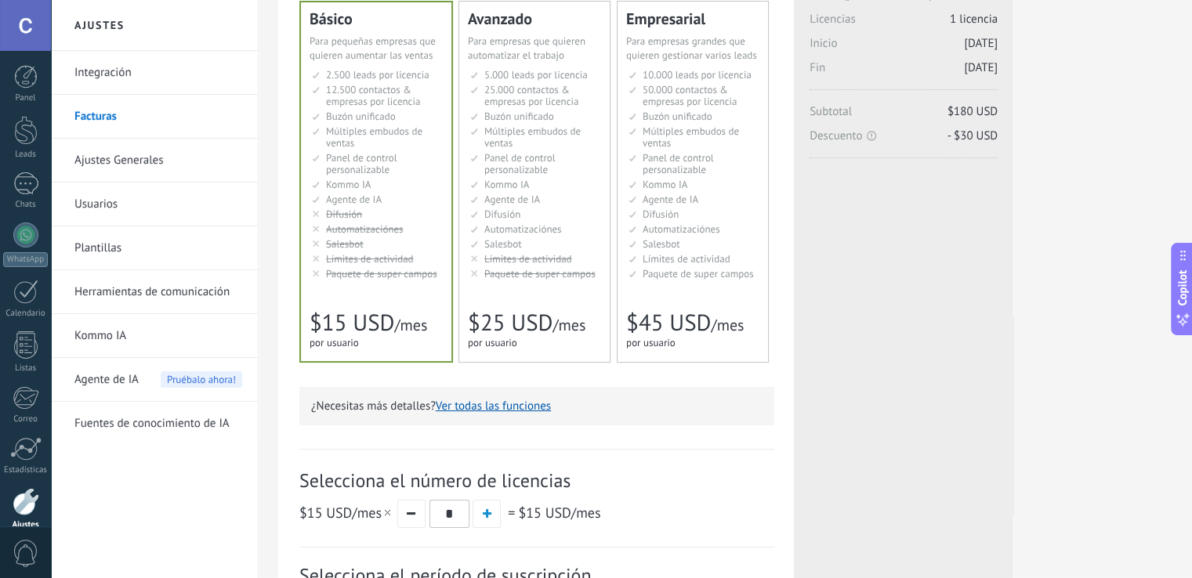
click at [688, 202] on span "Agente de IA" at bounding box center [671, 199] width 56 height 13
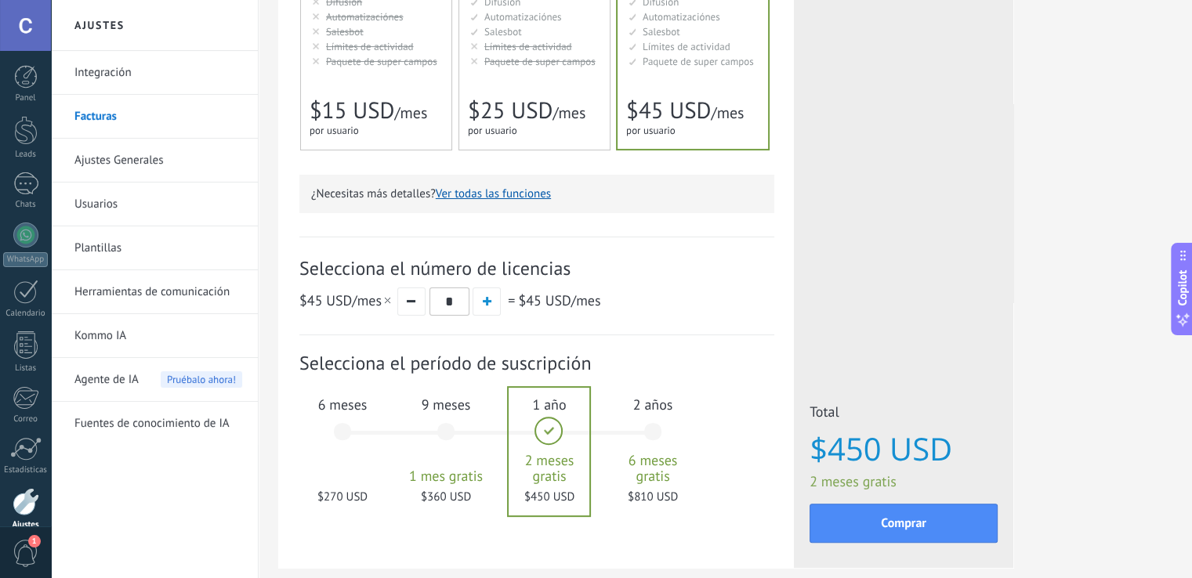
scroll to position [426, 0]
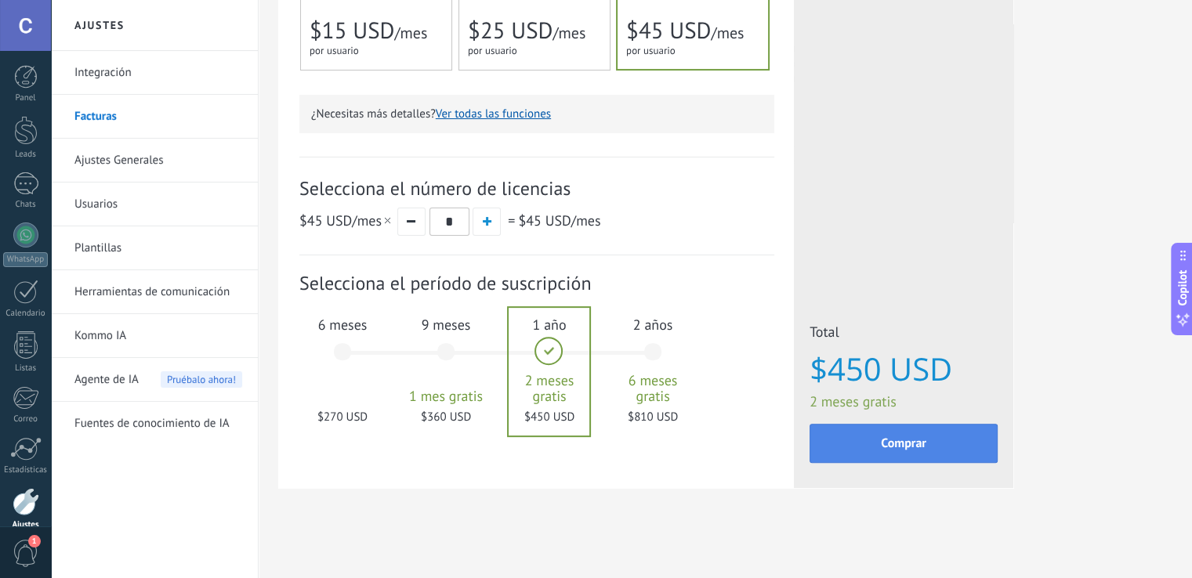
click at [917, 443] on span "Comprar" at bounding box center [903, 443] width 45 height 11
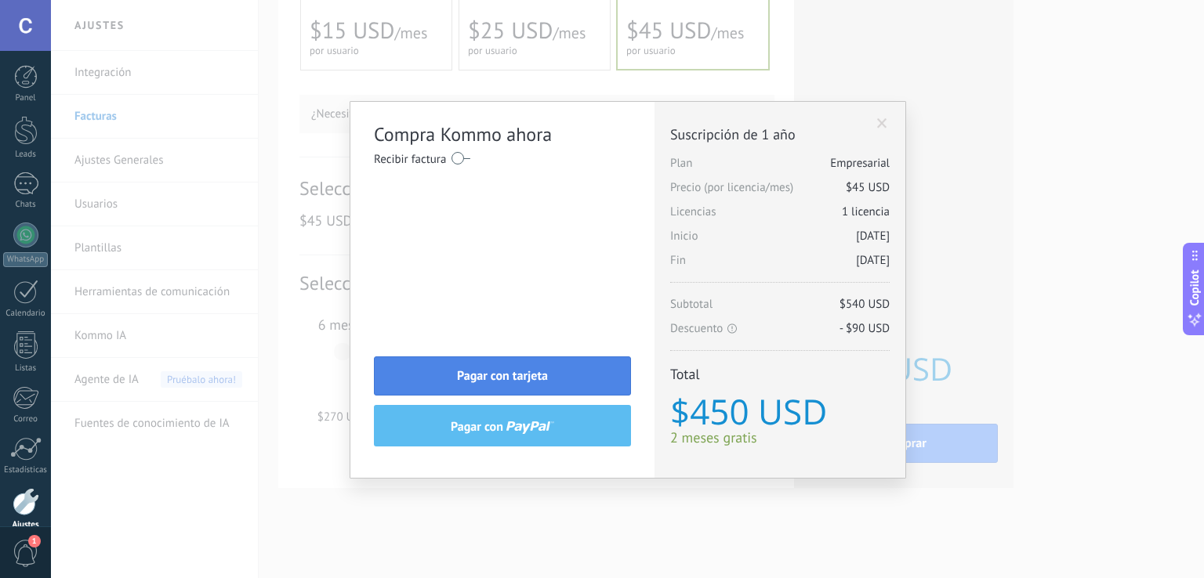
click at [577, 364] on button "Pagar con tarjeta" at bounding box center [502, 376] width 257 height 39
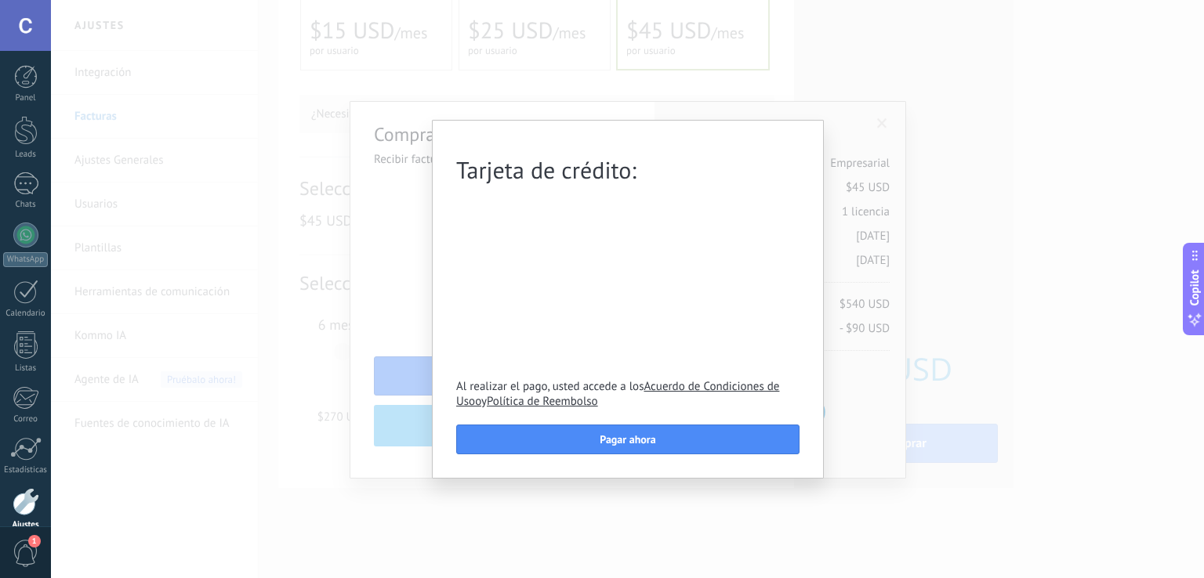
click at [962, 352] on div "Tarjeta de crédito: Al realizar el pago, usted accede a los Acuerdo de Condicio…" at bounding box center [627, 289] width 1153 height 578
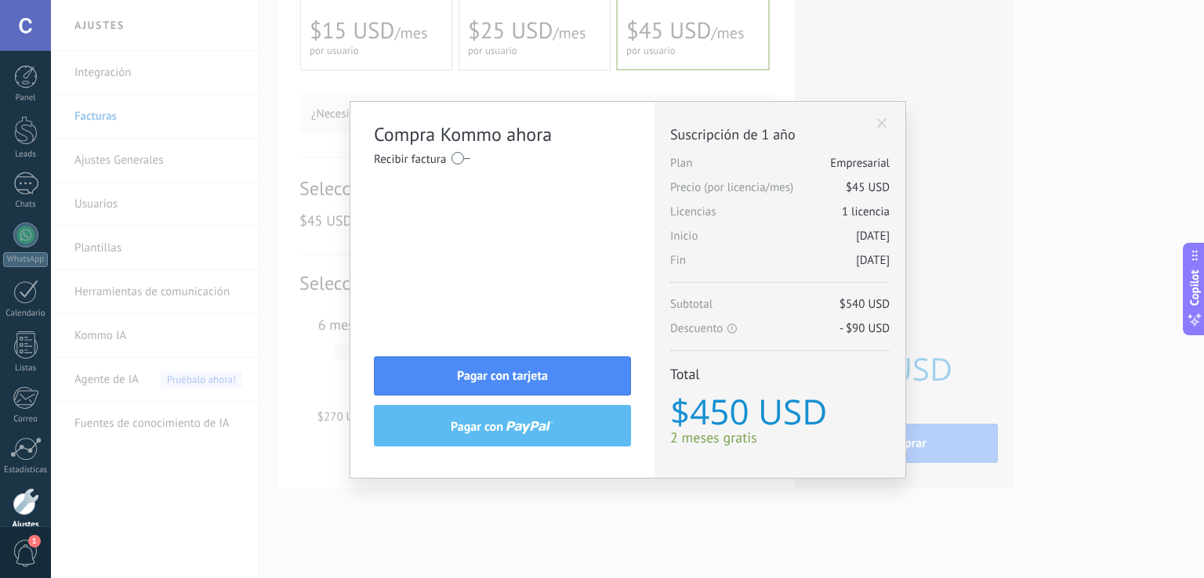
click at [994, 353] on div "Compra Kommo ahora Recibir factura Nombre completo / Nombre de la empresa País …" at bounding box center [627, 289] width 1153 height 578
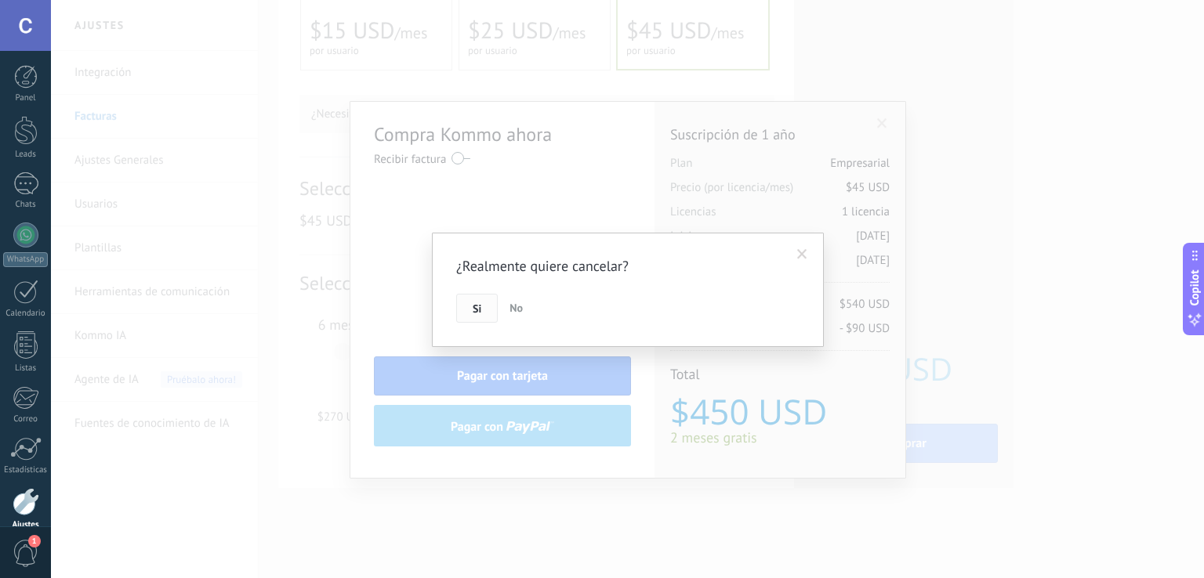
click at [476, 303] on span "Si" at bounding box center [477, 308] width 9 height 11
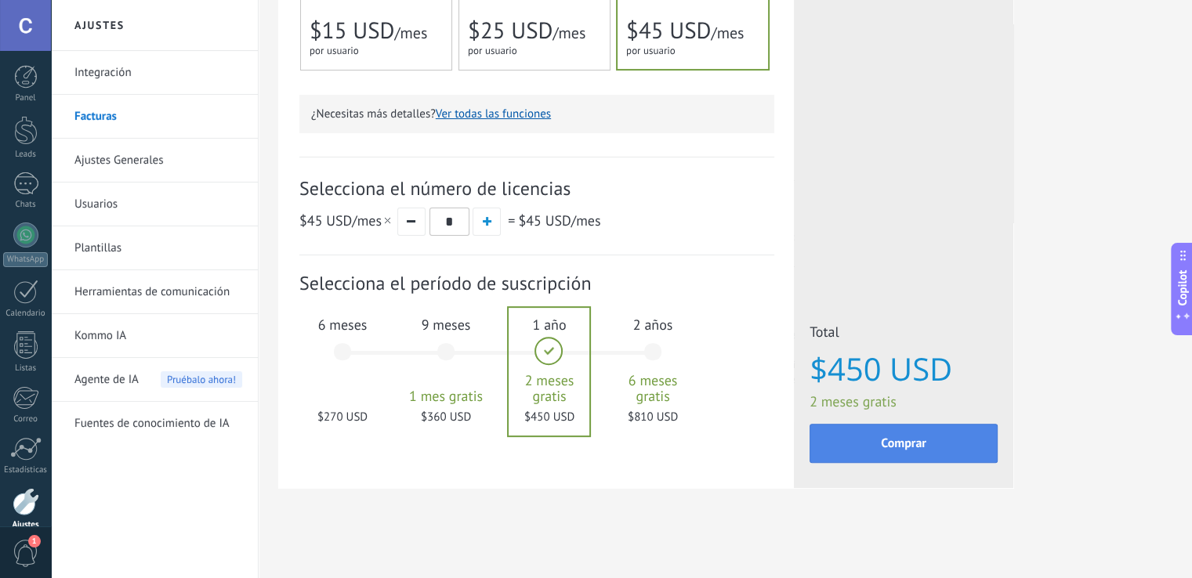
click at [875, 443] on button "Comprar" at bounding box center [903, 443] width 188 height 39
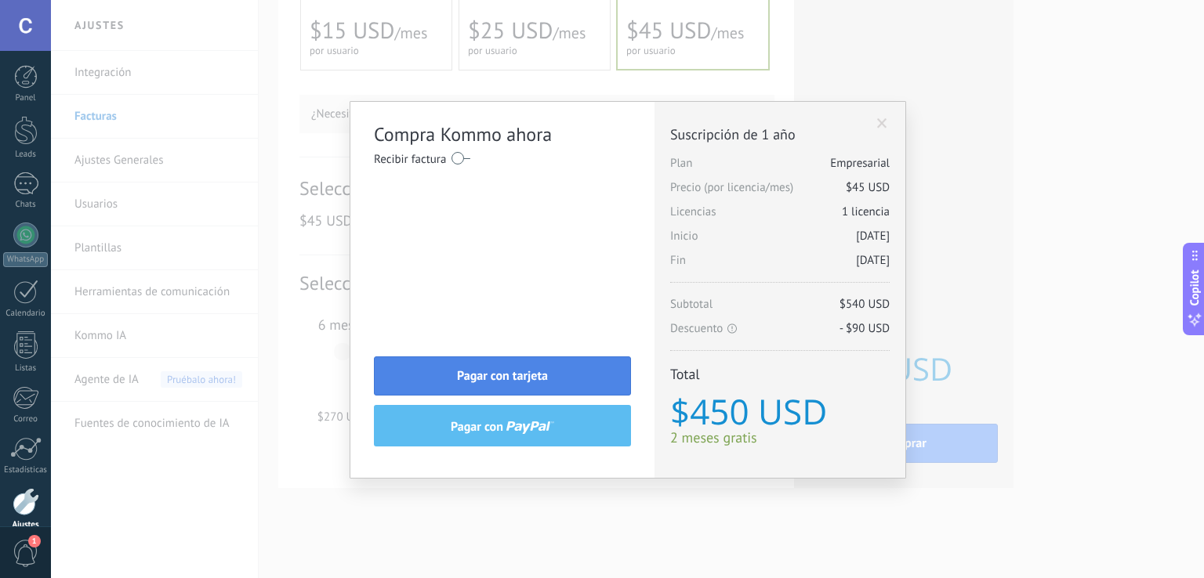
click at [552, 358] on button "Pagar con tarjeta" at bounding box center [502, 376] width 257 height 39
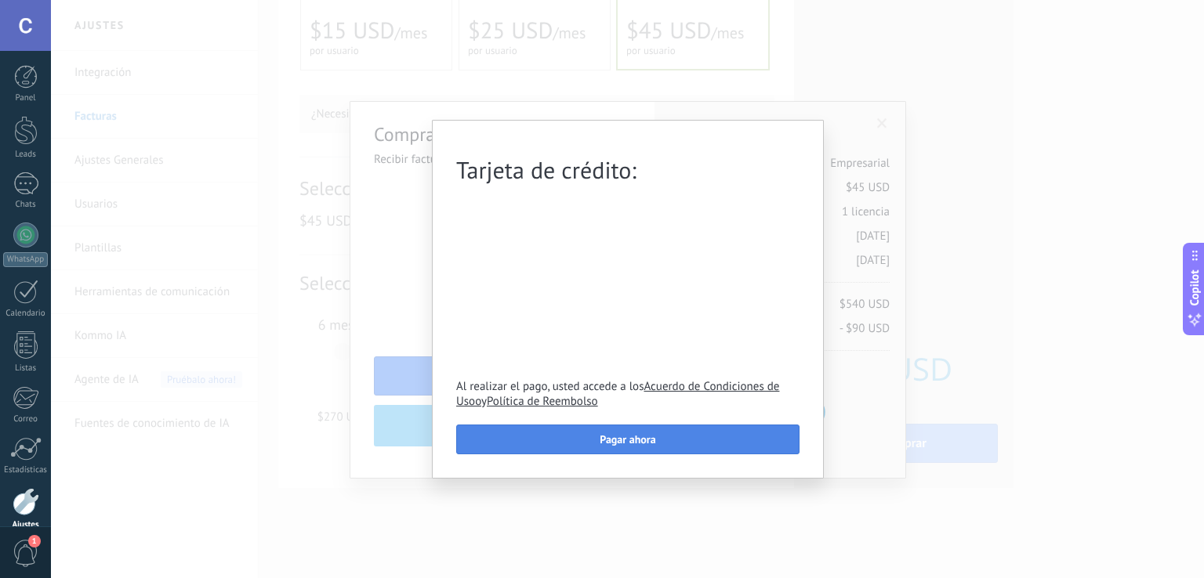
click at [670, 444] on button "Pagar ahora" at bounding box center [627, 440] width 343 height 30
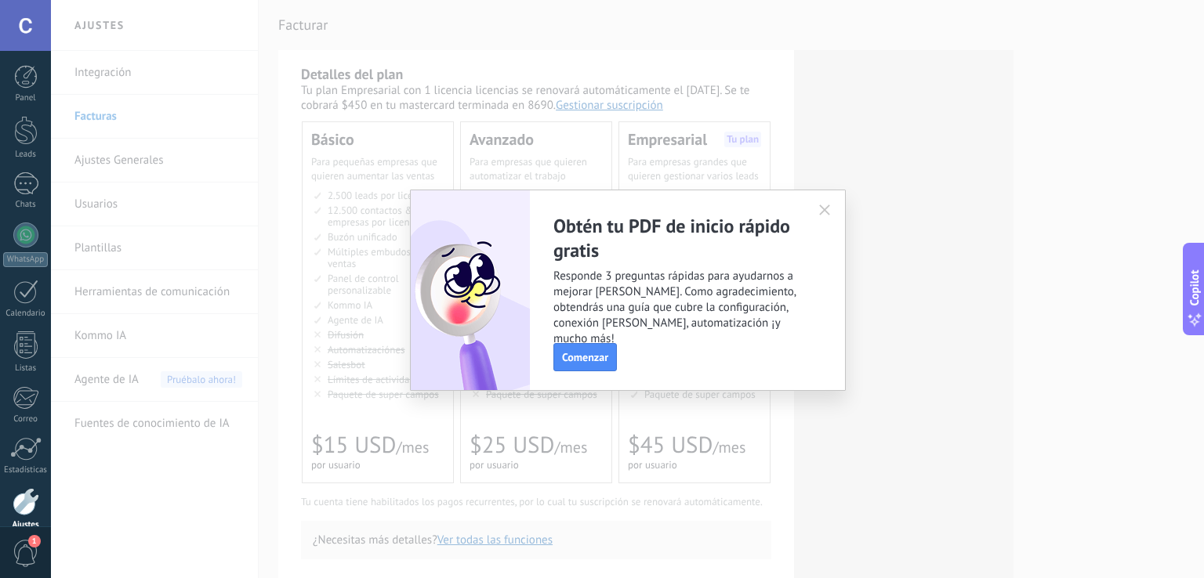
click at [820, 208] on icon "button" at bounding box center [824, 210] width 11 height 11
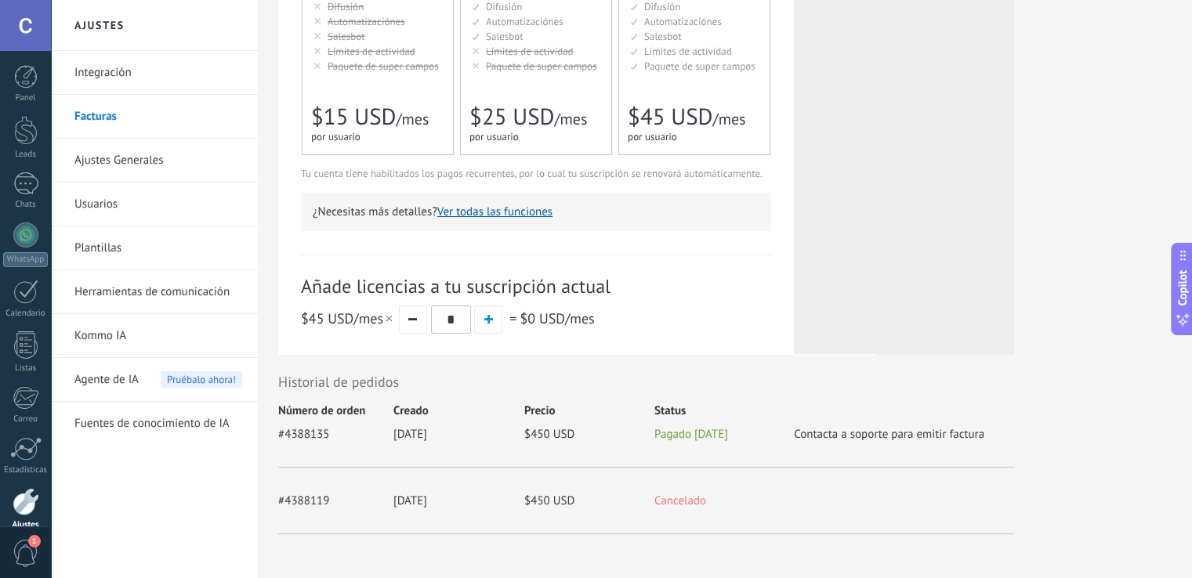
scroll to position [378, 0]
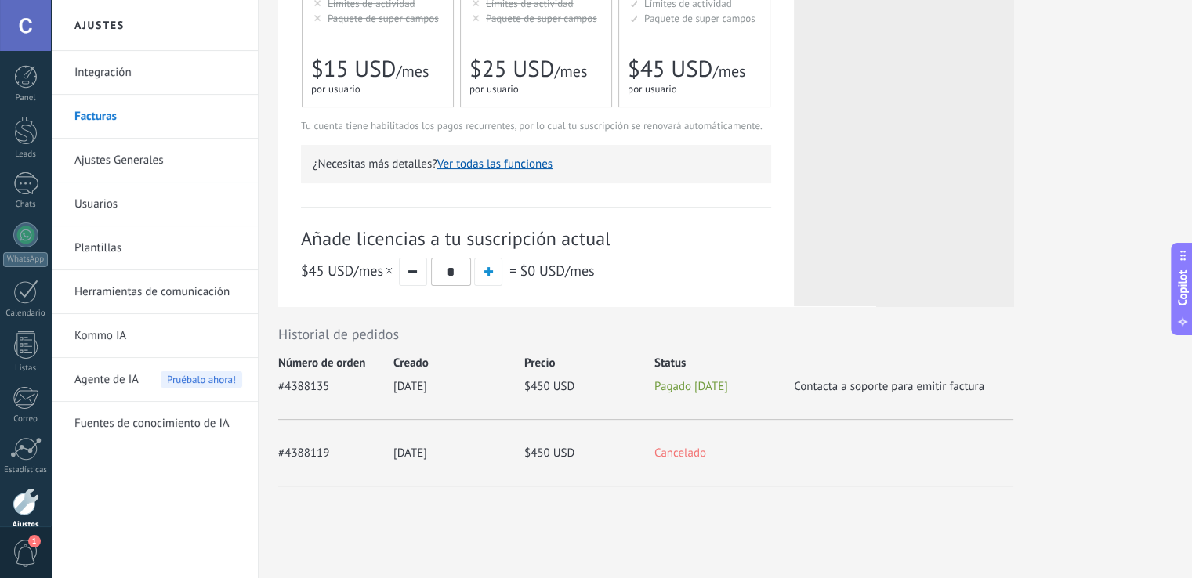
click at [1124, 152] on div "Detalles del plan Tu plan Empresarial con 1 licencia licencias se renovará auto…" at bounding box center [725, 100] width 894 height 853
click at [26, 93] on div "Panel" at bounding box center [25, 98] width 45 height 10
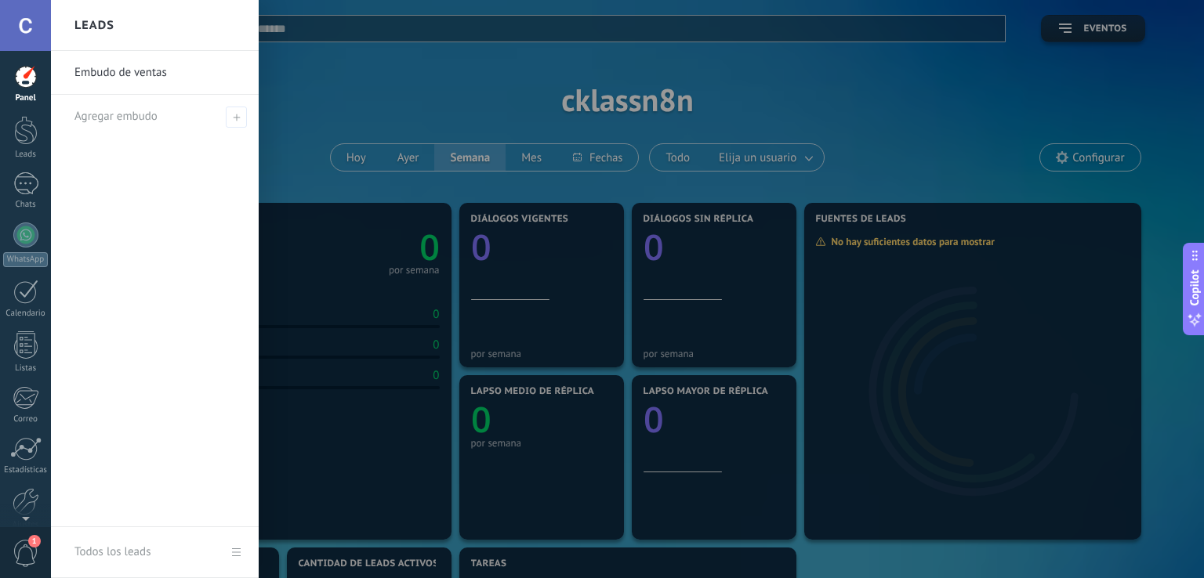
click at [360, 74] on div at bounding box center [653, 289] width 1204 height 578
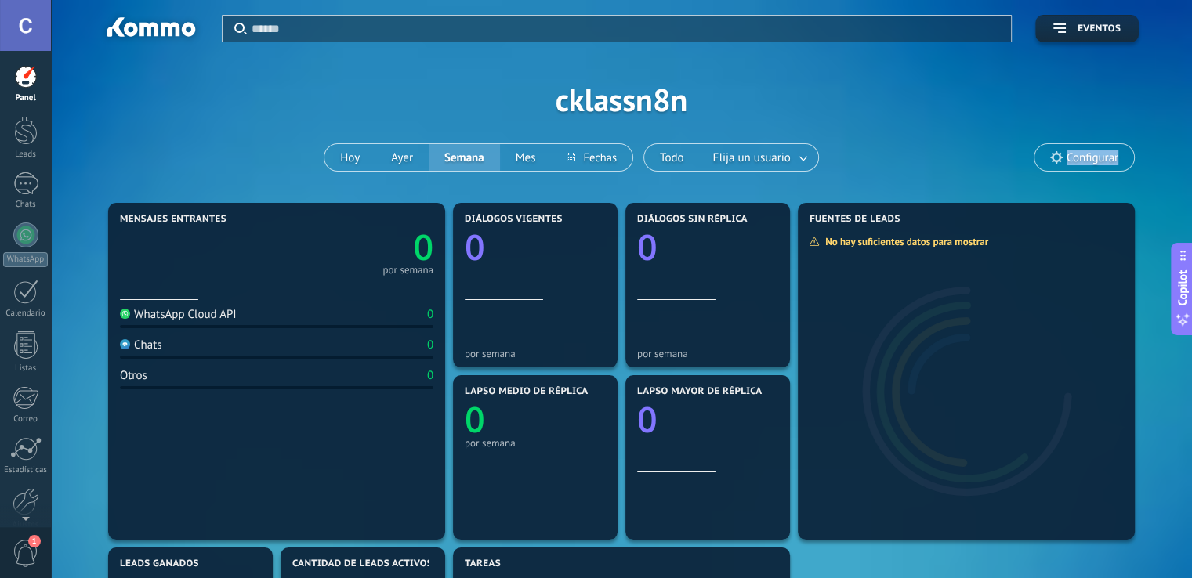
drag, startPoint x: 1192, startPoint y: 73, endPoint x: 1184, endPoint y: 223, distance: 149.9
click at [1185, 222] on div "Aplicar Eventos cklassn8n [DATE] [DATE] Semana Mes Todo Elija un usuario Config…" at bounding box center [621, 554] width 1141 height 1109
click at [784, 154] on span "Elija un usuario" at bounding box center [752, 157] width 84 height 21
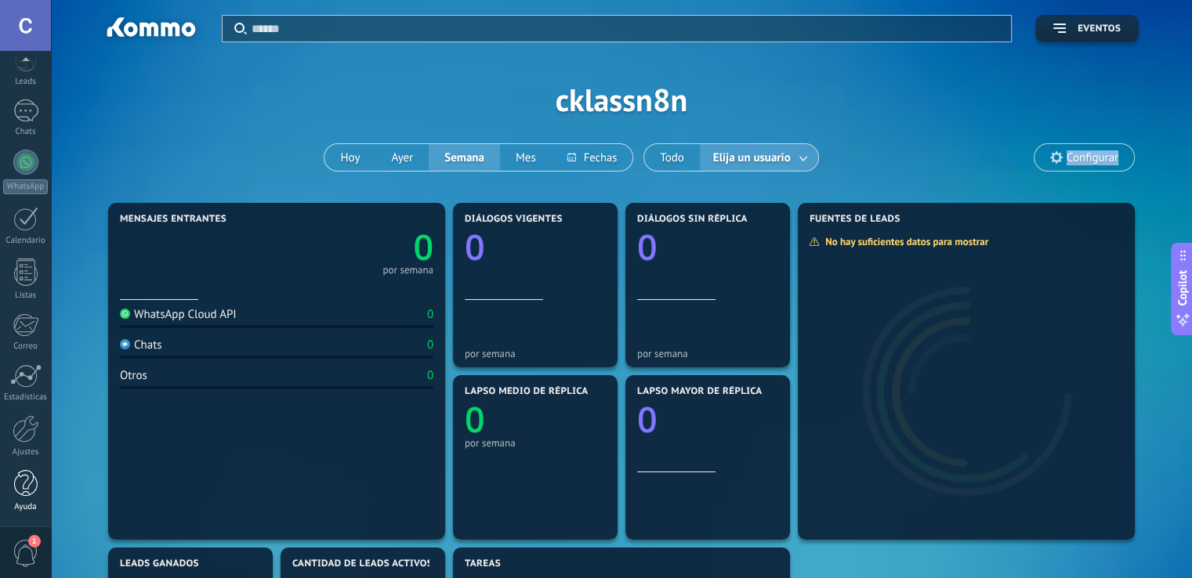
scroll to position [72, 0]
click at [26, 483] on div at bounding box center [26, 484] width 24 height 27
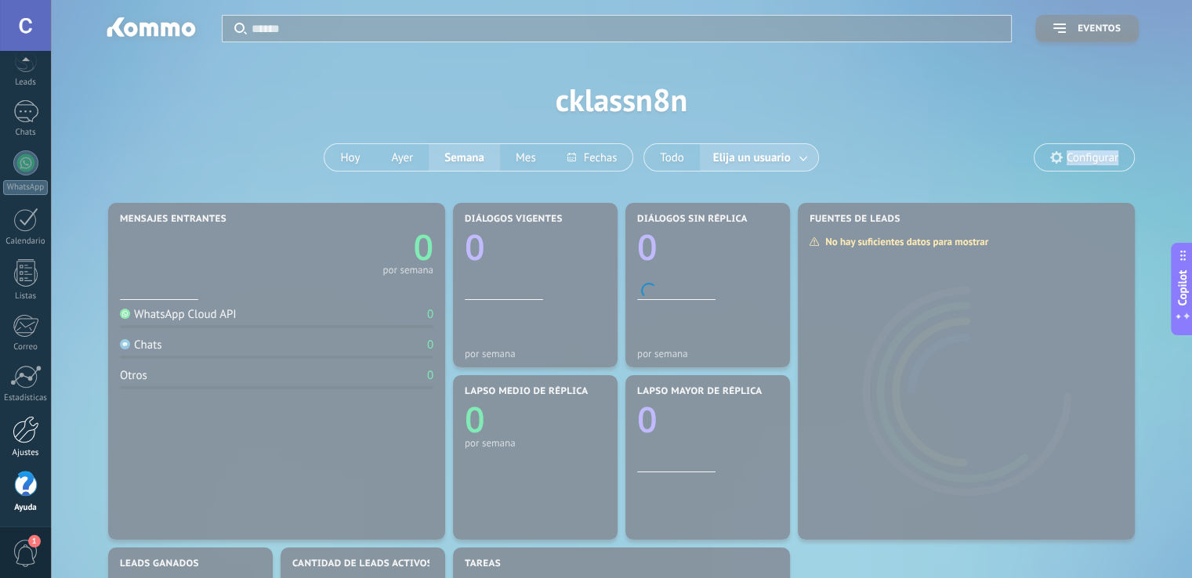
scroll to position [73, 0]
click at [31, 433] on div at bounding box center [26, 428] width 27 height 27
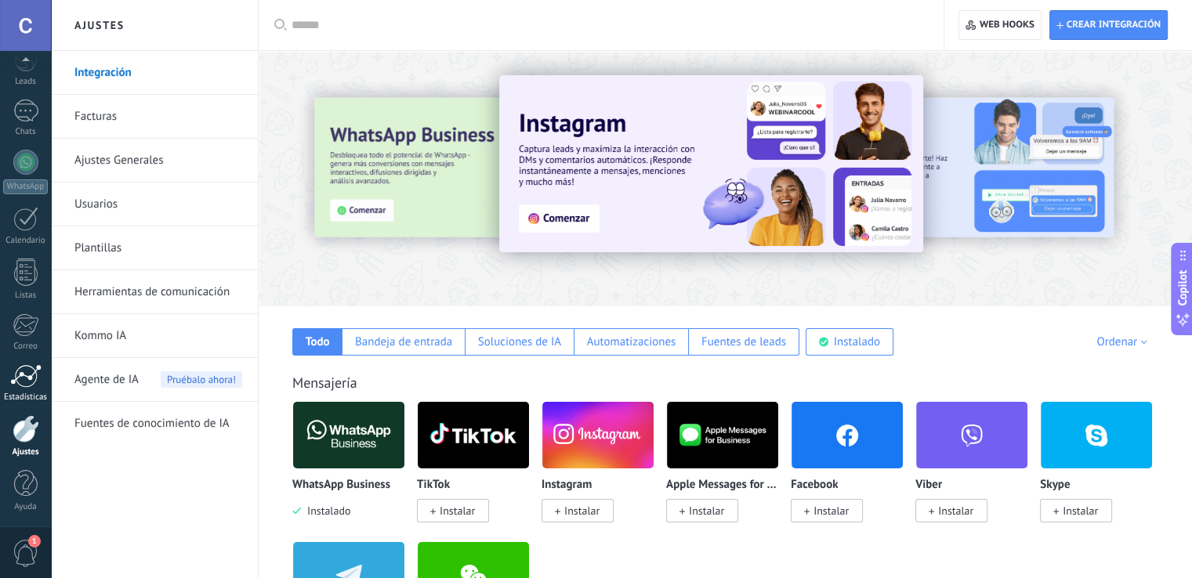
click at [29, 369] on div at bounding box center [25, 376] width 31 height 24
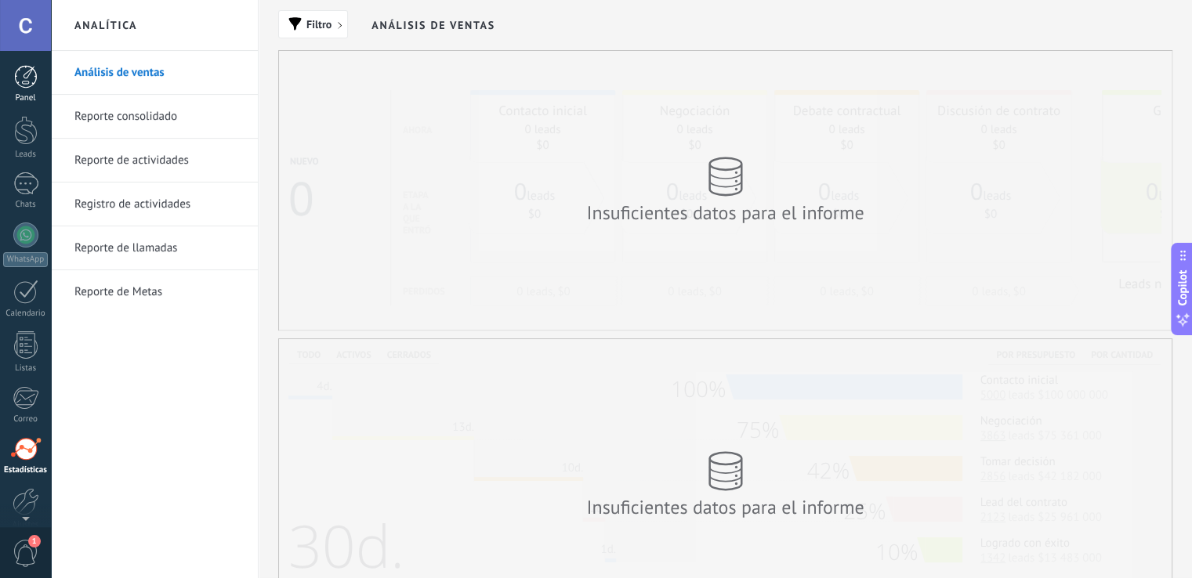
click at [28, 80] on div at bounding box center [26, 77] width 24 height 24
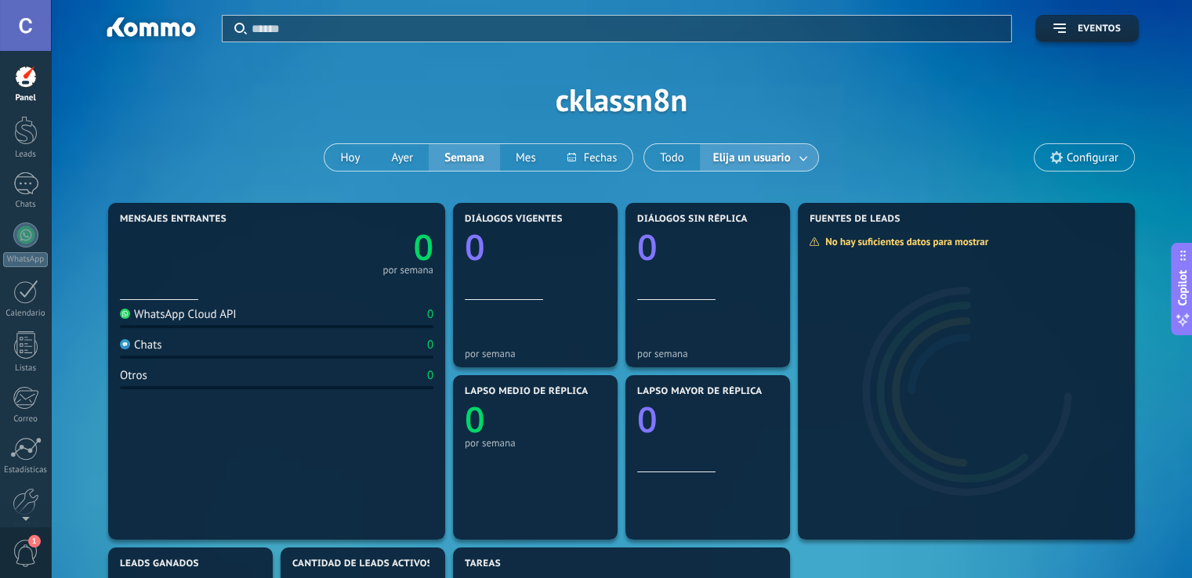
click at [1093, 160] on span "Configurar" at bounding box center [1092, 157] width 52 height 13
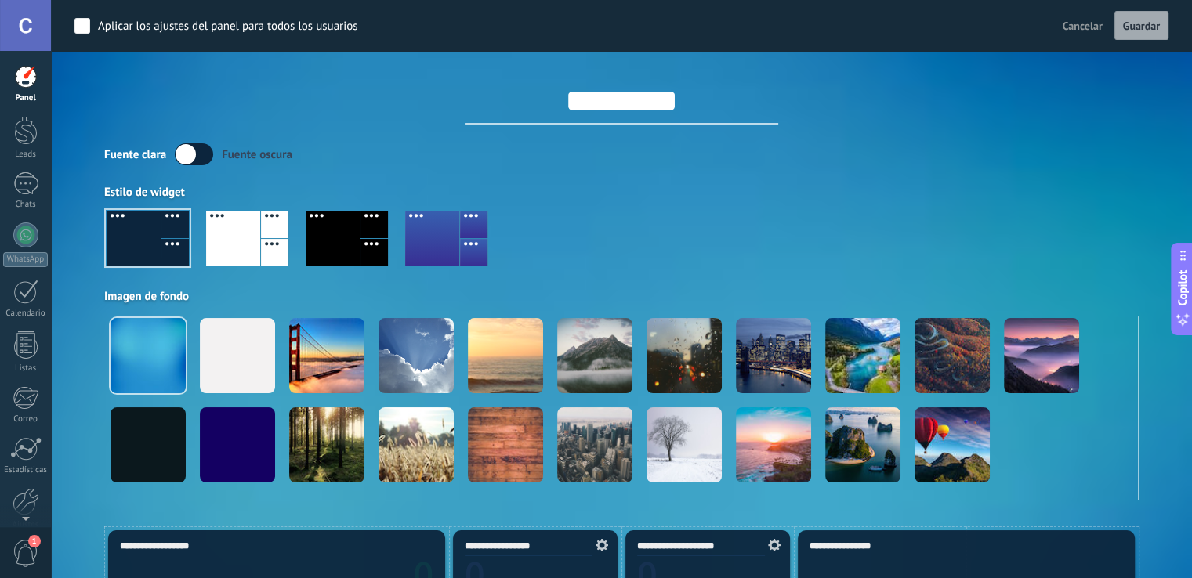
drag, startPoint x: 1186, startPoint y: 23, endPoint x: 1186, endPoint y: 32, distance: 9.4
click at [1186, 31] on div "Aplicar los ajustes del panel para todos los usuarios Cancelar Guardar" at bounding box center [621, 25] width 1141 height 51
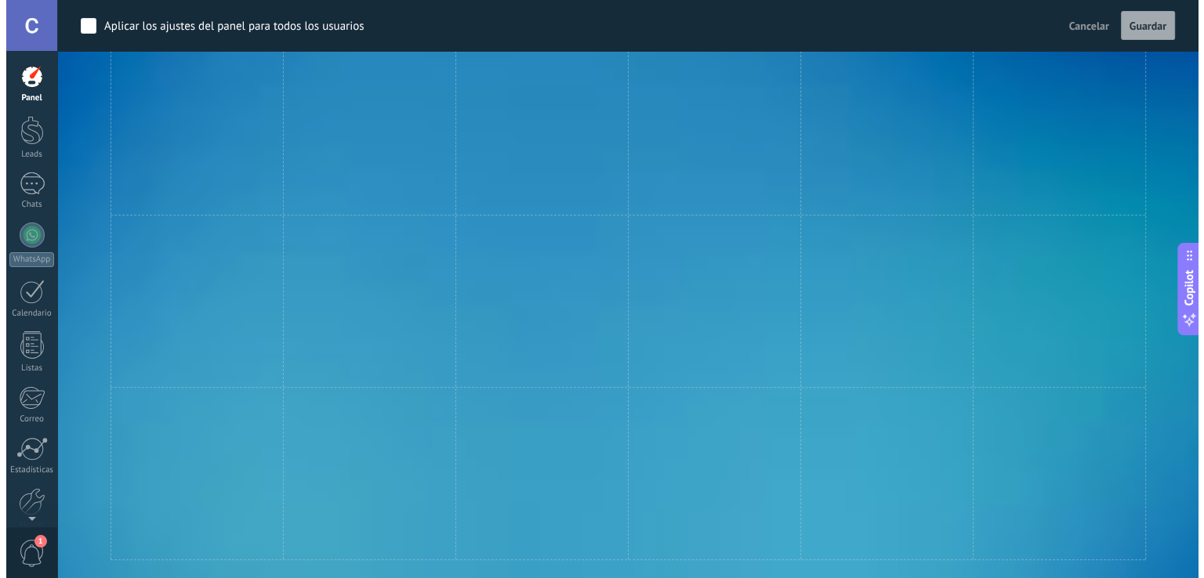
scroll to position [869, 0]
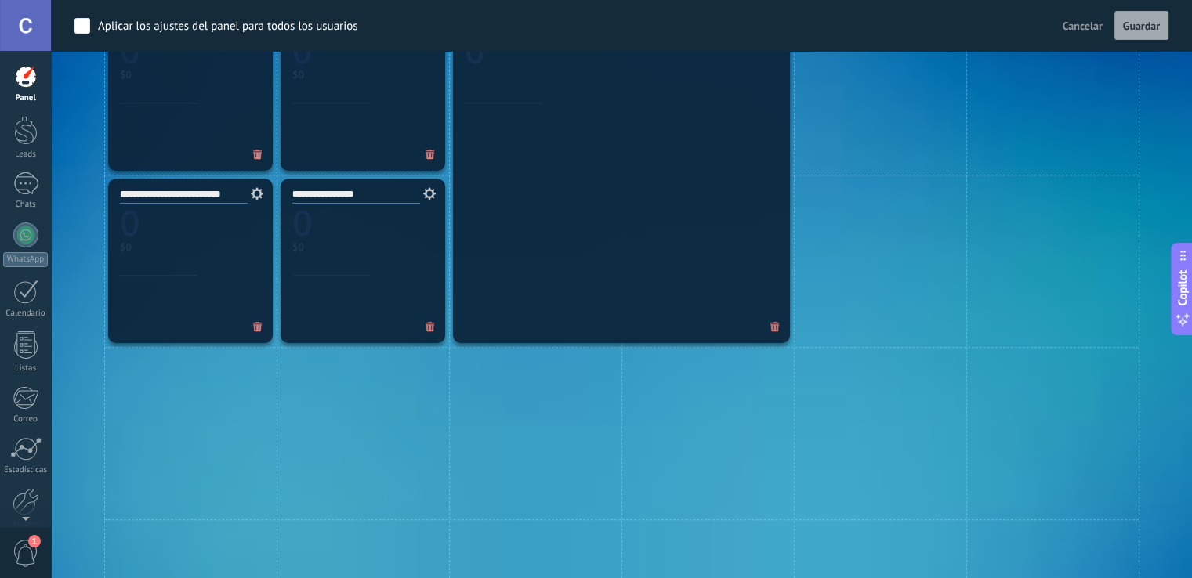
click at [16, 549] on span "1" at bounding box center [26, 553] width 27 height 27
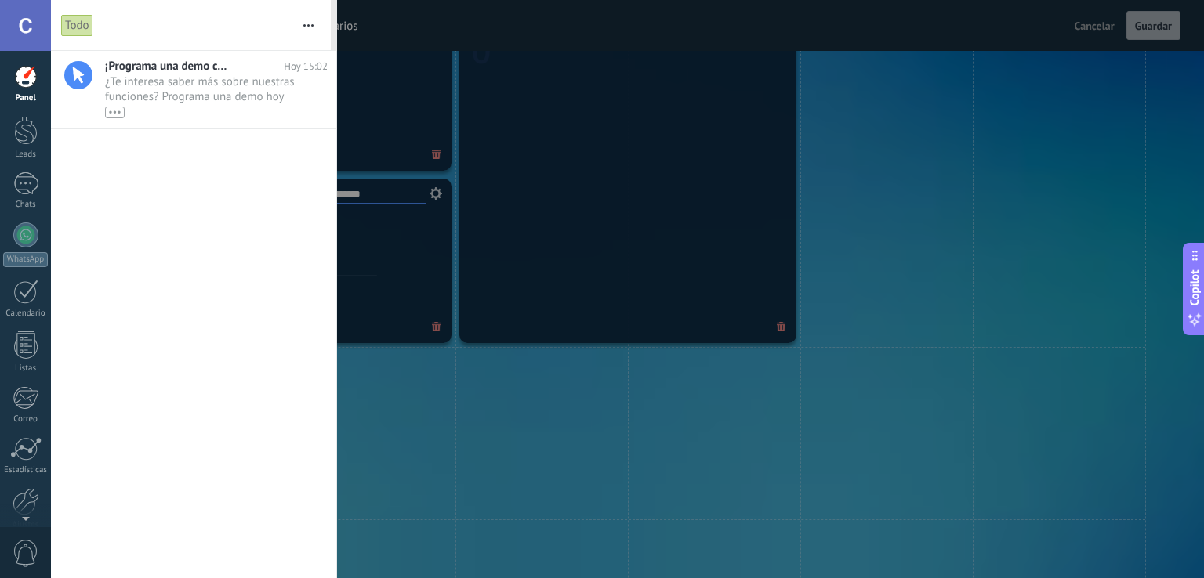
click at [311, 27] on button "button" at bounding box center [309, 25] width 34 height 50
click at [258, 313] on div "¡Programa una demo con un experto! Hoy 15:02 ¿Te interesa saber más sobre nuest…" at bounding box center [193, 314] width 285 height 527
click at [27, 415] on div "Correo" at bounding box center [25, 420] width 45 height 10
click at [22, 352] on div "Panel Leads Chats WhatsApp Clientes" at bounding box center [25, 333] width 51 height 536
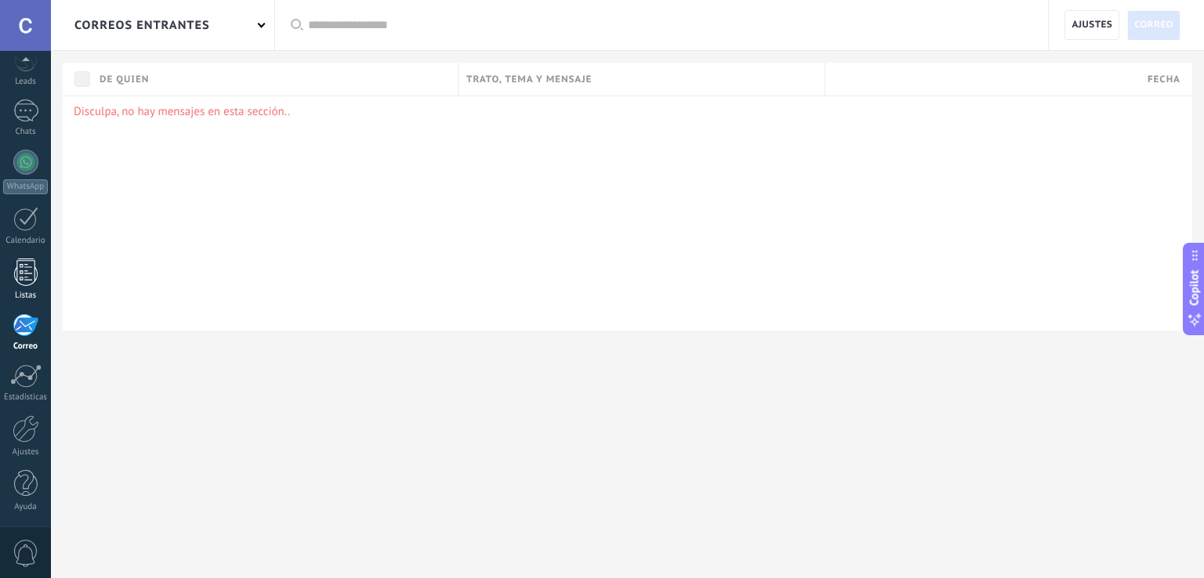
click at [23, 284] on div at bounding box center [26, 272] width 24 height 27
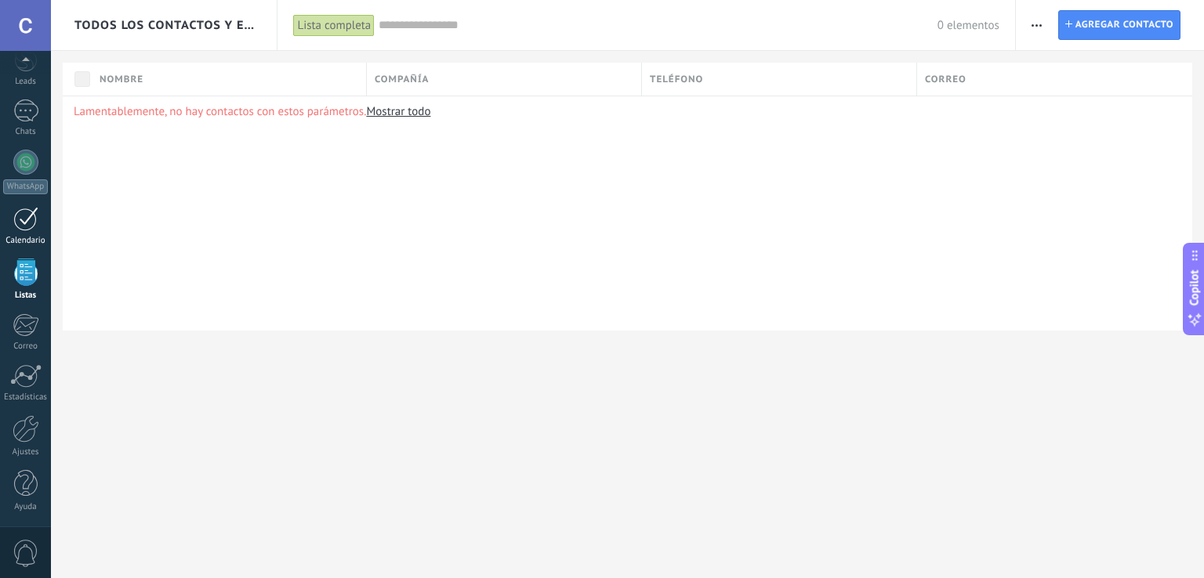
click at [25, 230] on div at bounding box center [25, 219] width 25 height 24
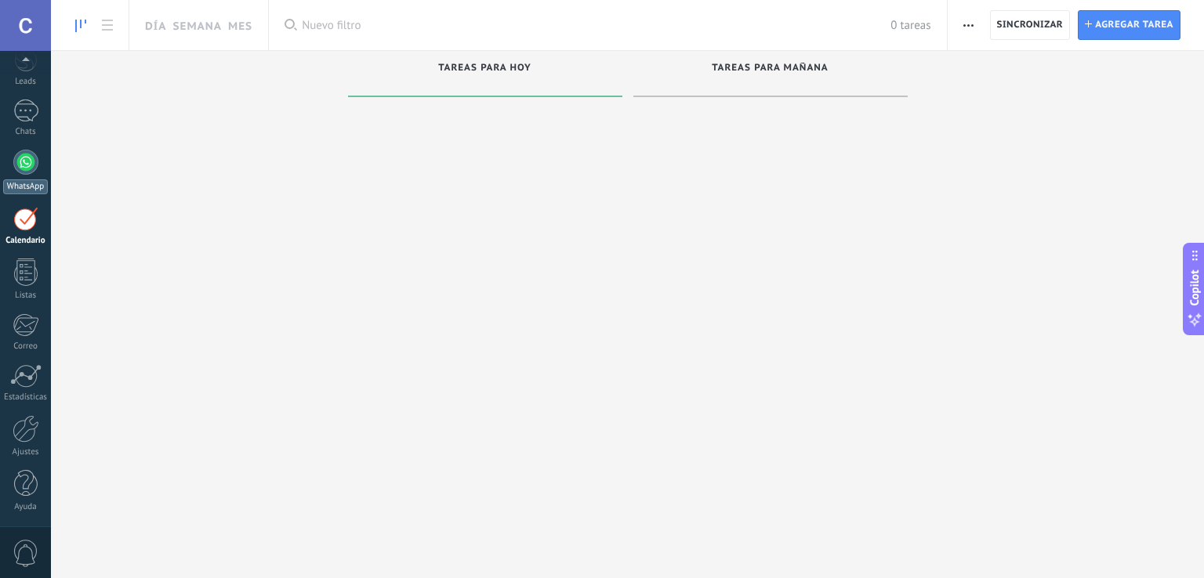
click at [27, 160] on div at bounding box center [25, 162] width 25 height 25
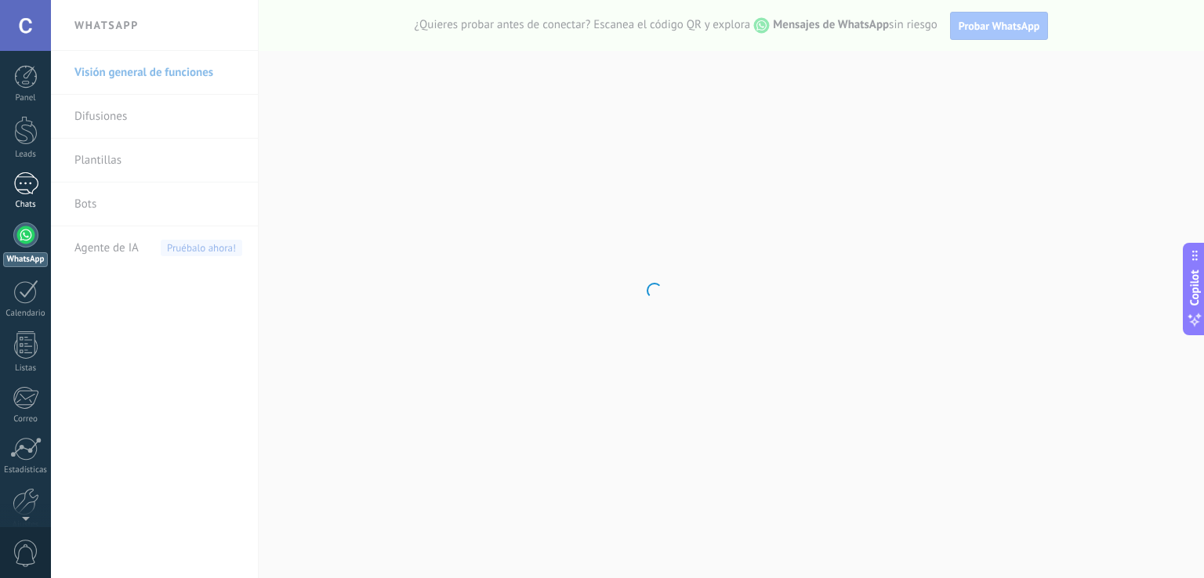
click at [34, 195] on link "Chats" at bounding box center [25, 191] width 51 height 38
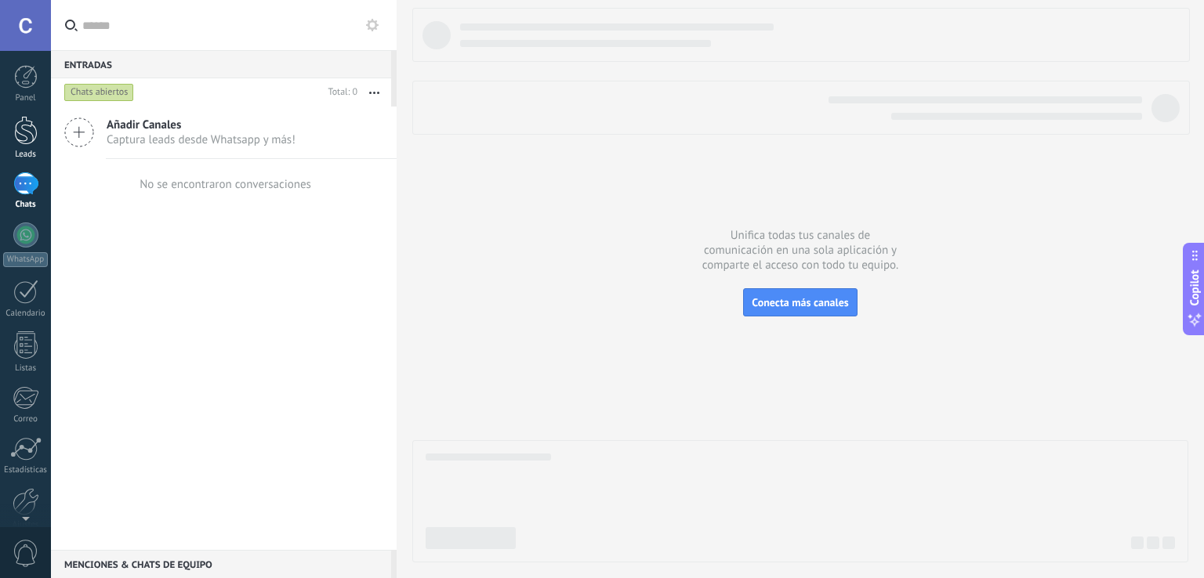
click at [28, 143] on div at bounding box center [26, 130] width 24 height 29
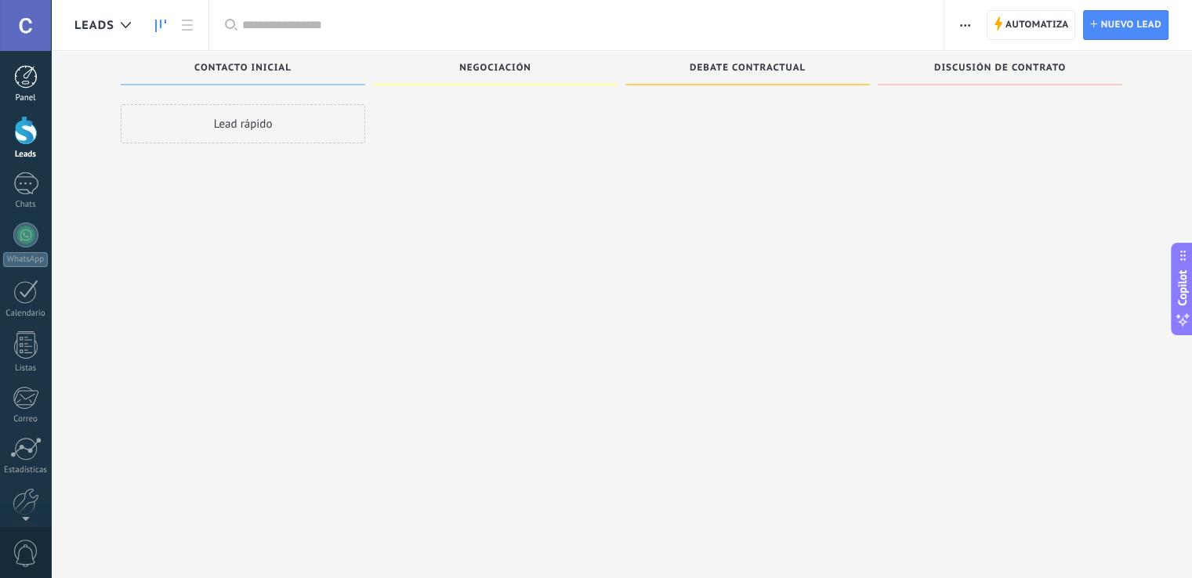
click at [28, 79] on div at bounding box center [26, 77] width 24 height 24
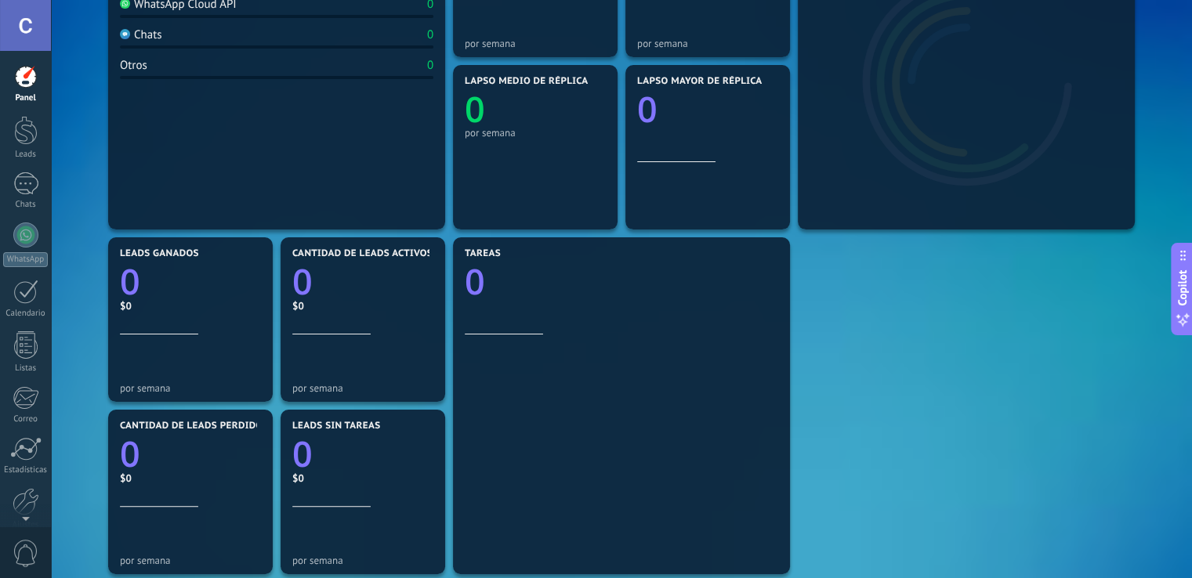
scroll to position [531, 0]
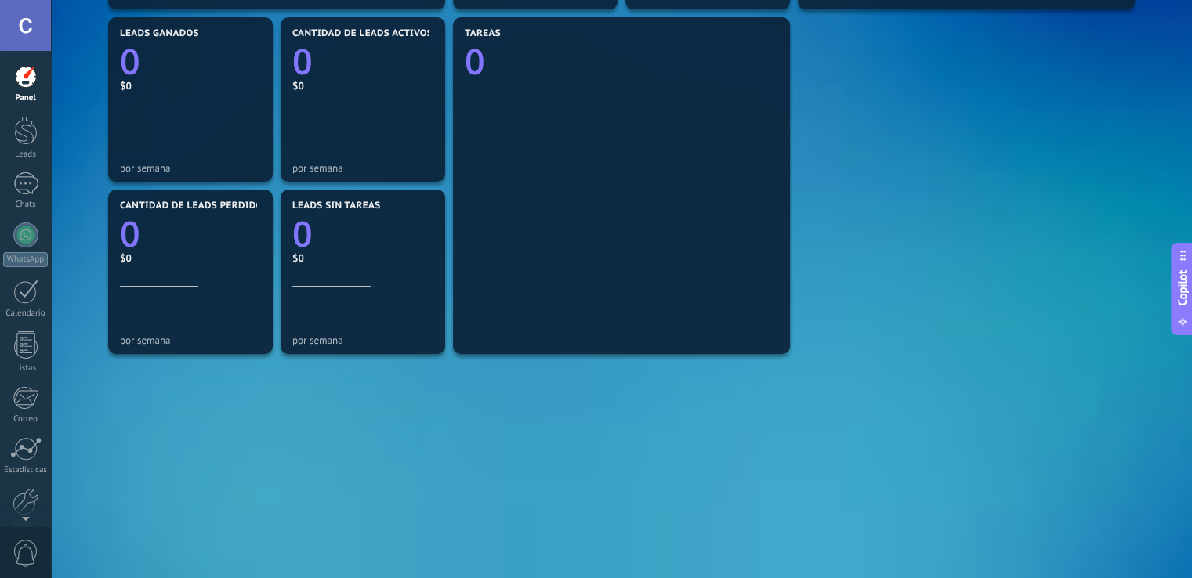
click at [1187, 303] on span "Copilot" at bounding box center [1183, 288] width 16 height 36
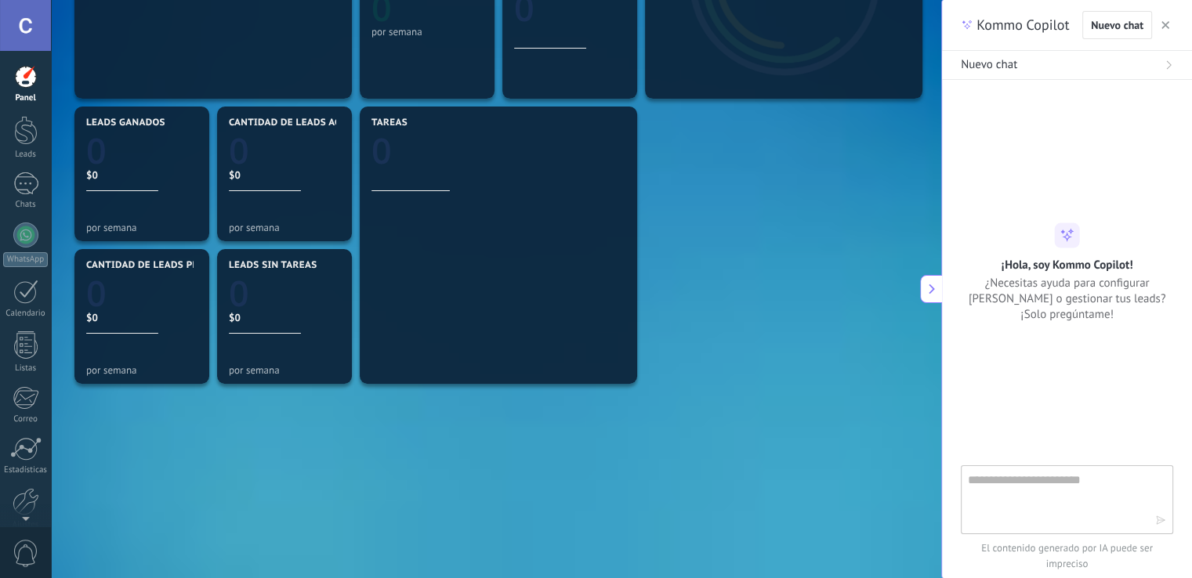
scroll to position [382, 0]
click at [1163, 15] on div "Nuevo chat" at bounding box center [1127, 25] width 91 height 28
click at [25, 82] on div at bounding box center [26, 77] width 24 height 24
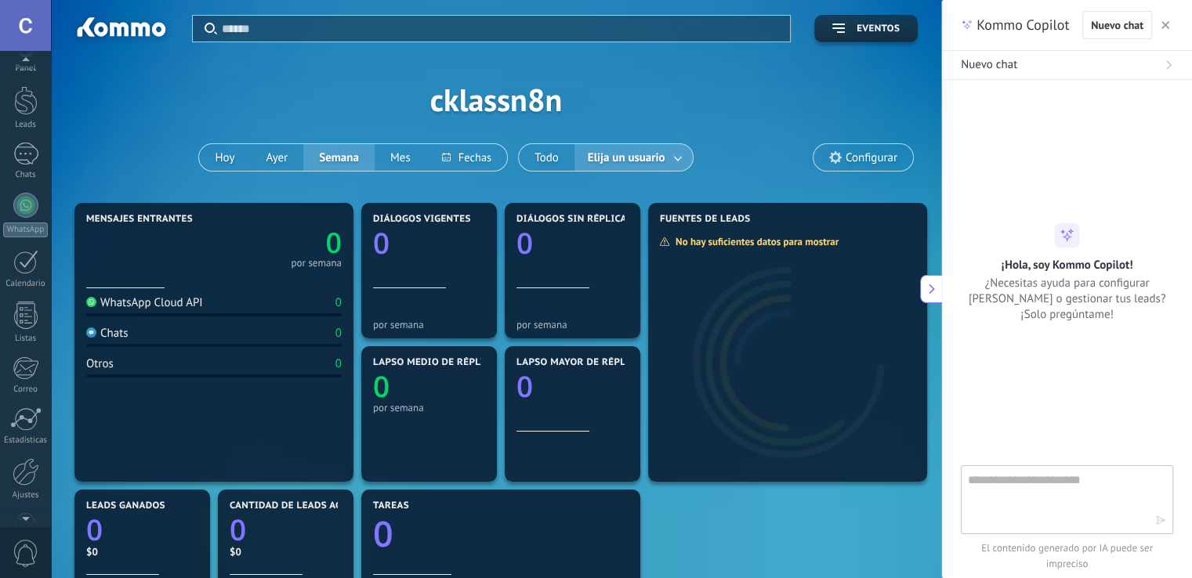
click at [23, 518] on div at bounding box center [25, 516] width 51 height 24
